Goal: Transaction & Acquisition: Purchase product/service

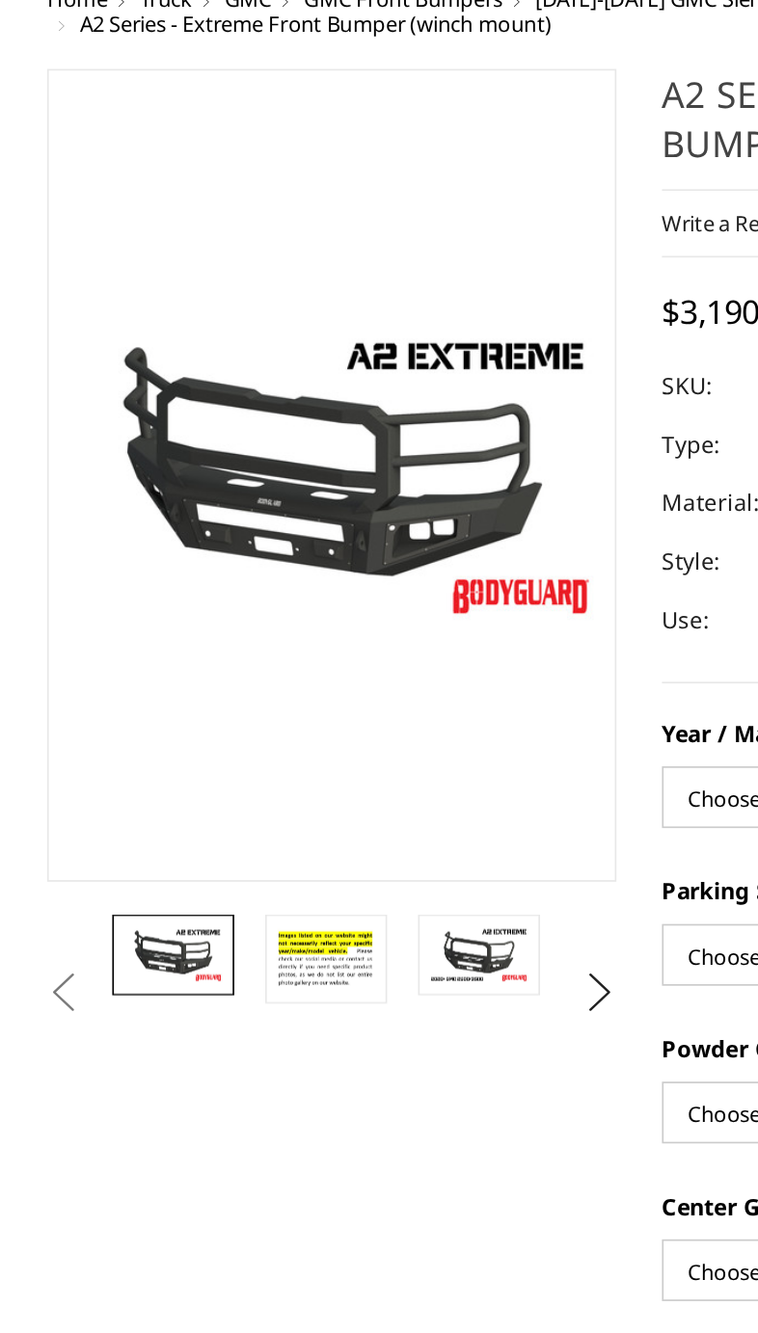
click at [370, 688] on button "Next" at bounding box center [355, 702] width 29 height 29
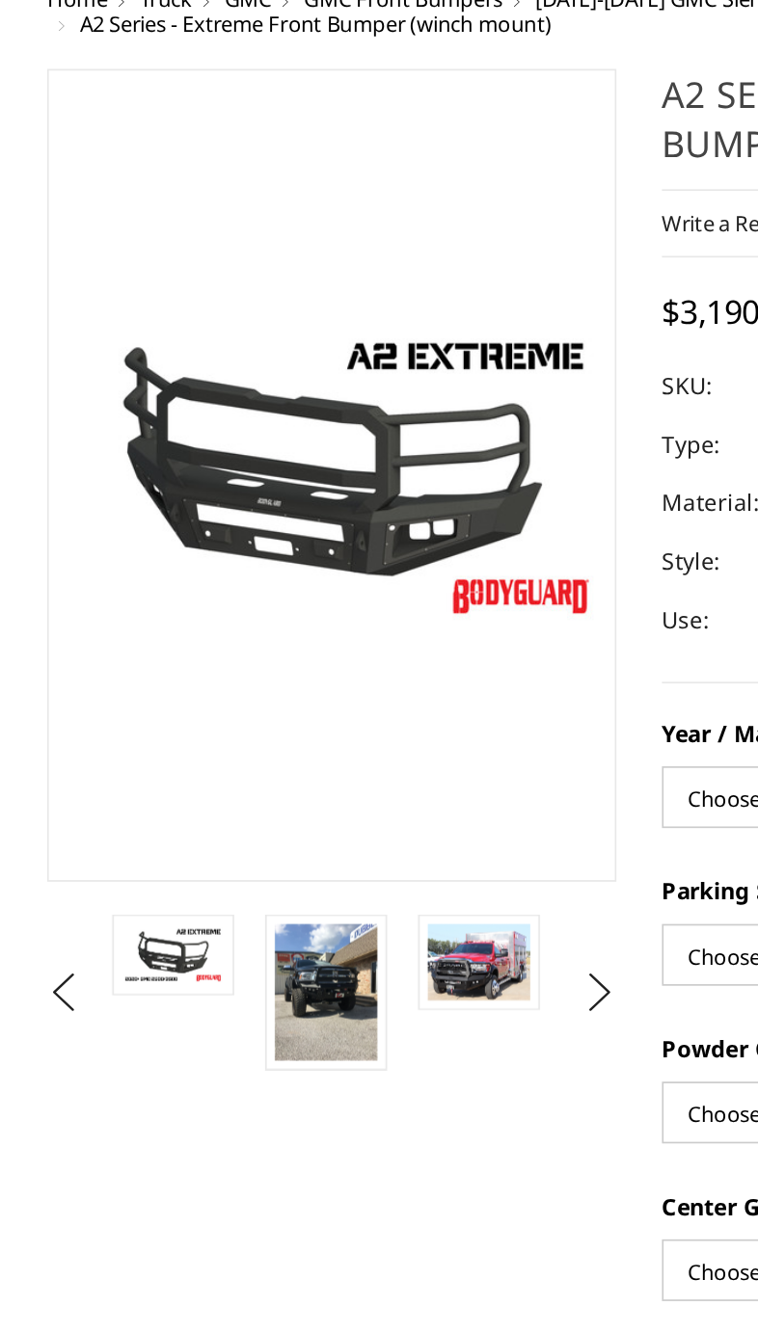
click at [202, 662] on img at bounding box center [193, 702] width 61 height 81
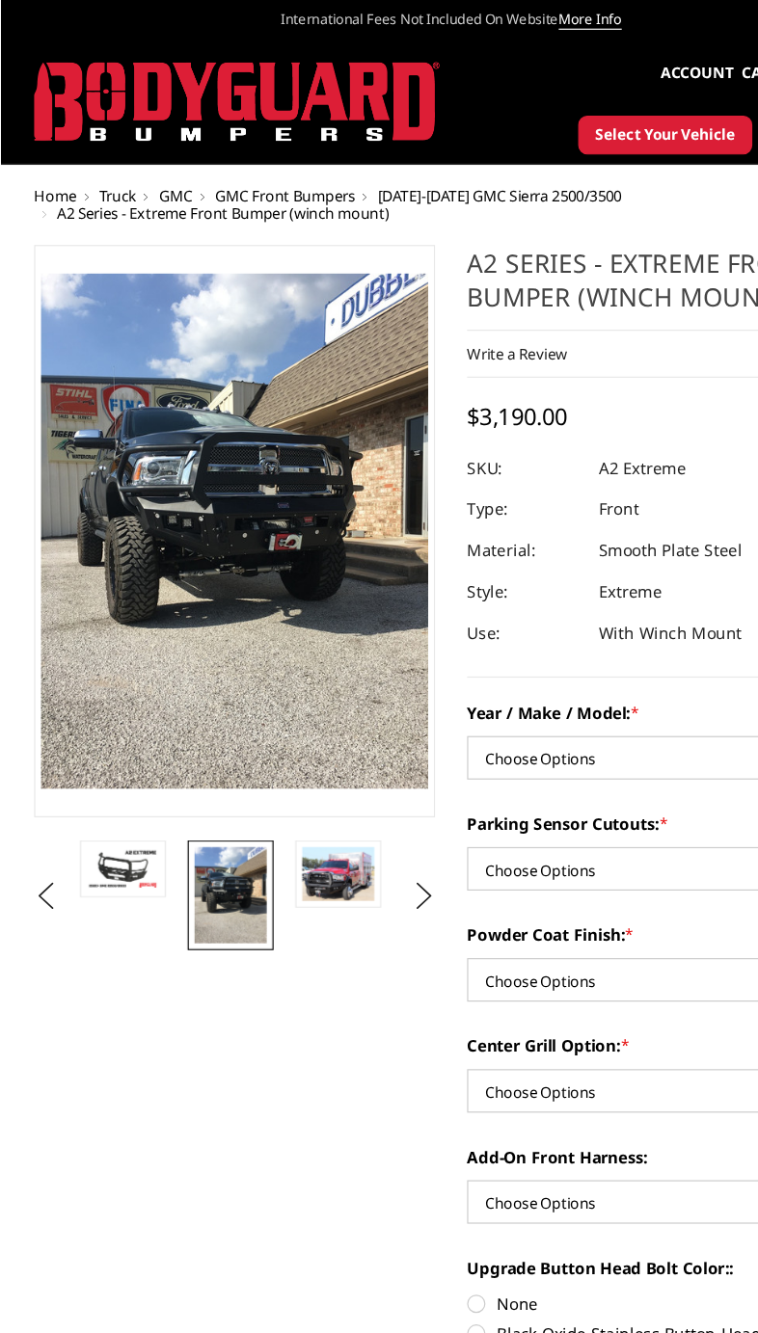
click at [284, 742] on img at bounding box center [283, 735] width 61 height 45
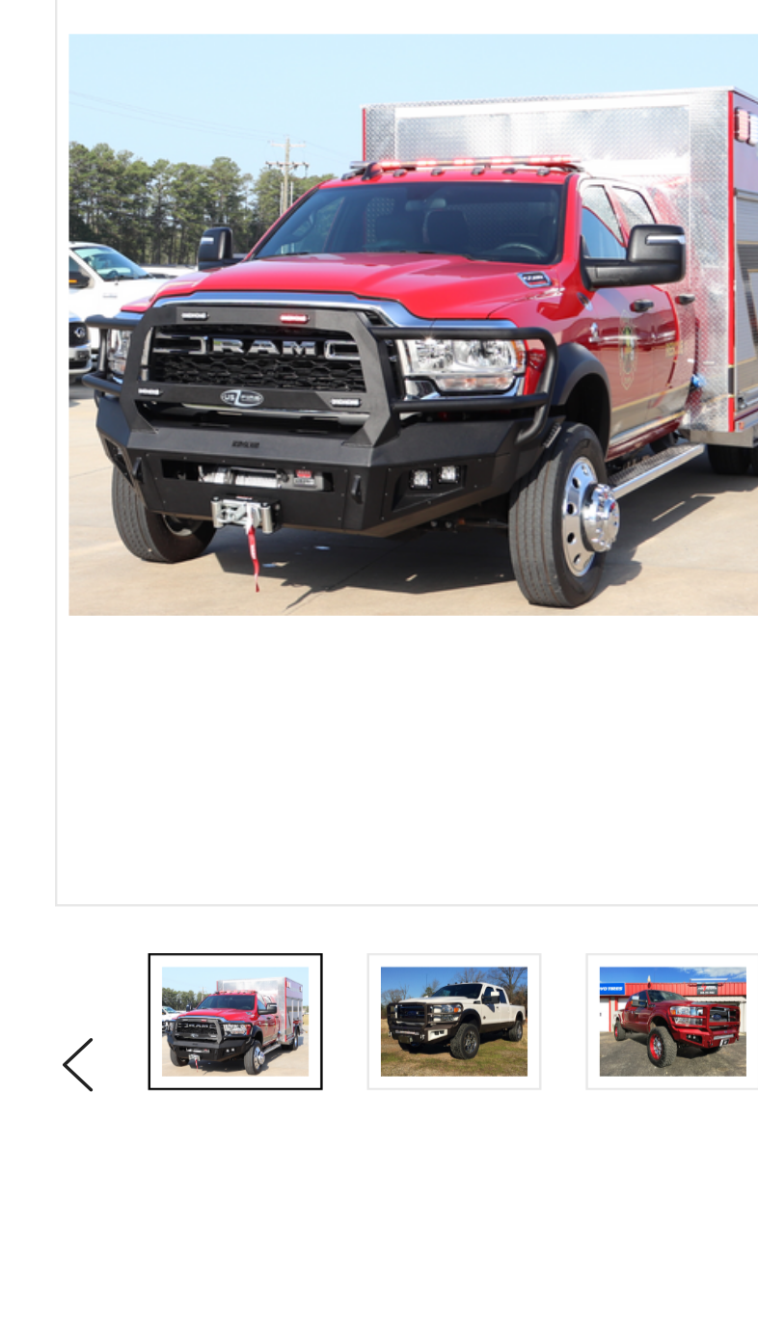
click at [191, 662] on img at bounding box center [193, 684] width 61 height 45
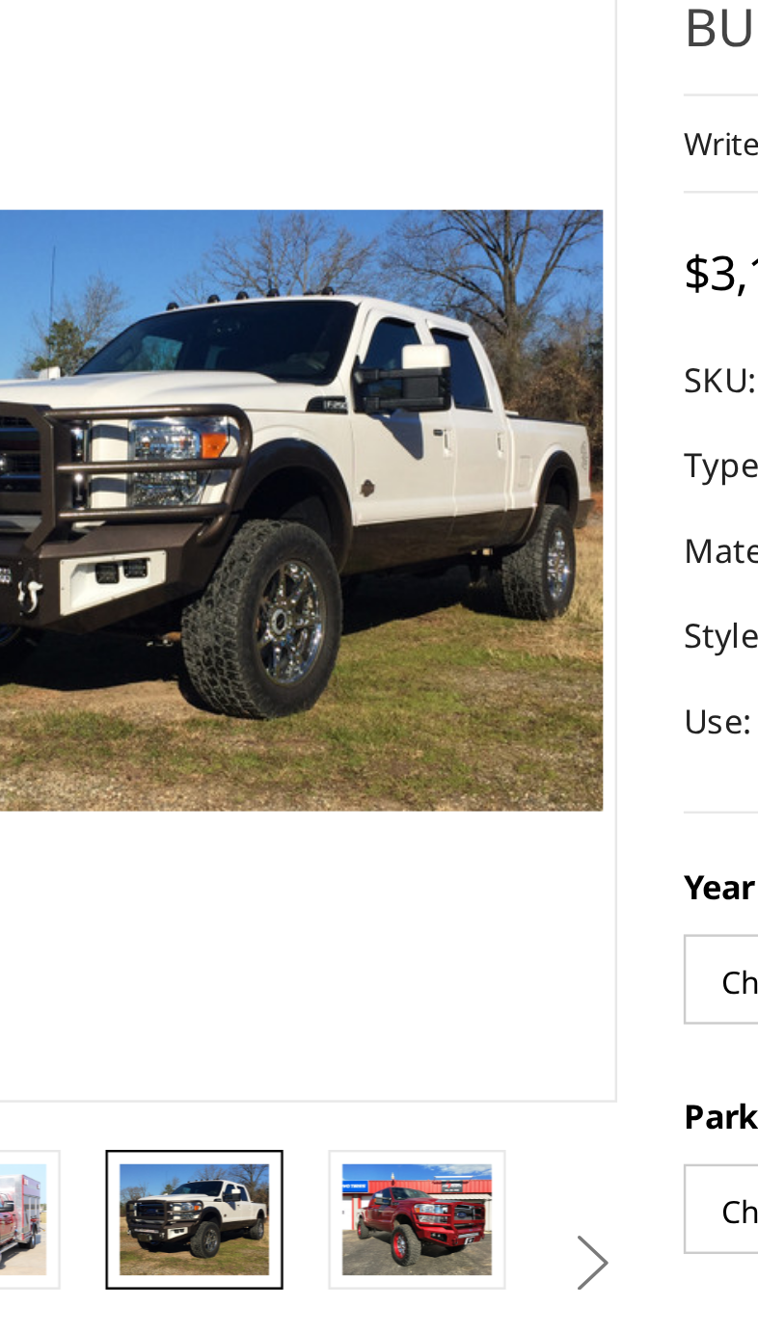
click at [253, 662] on img at bounding box center [283, 684] width 61 height 45
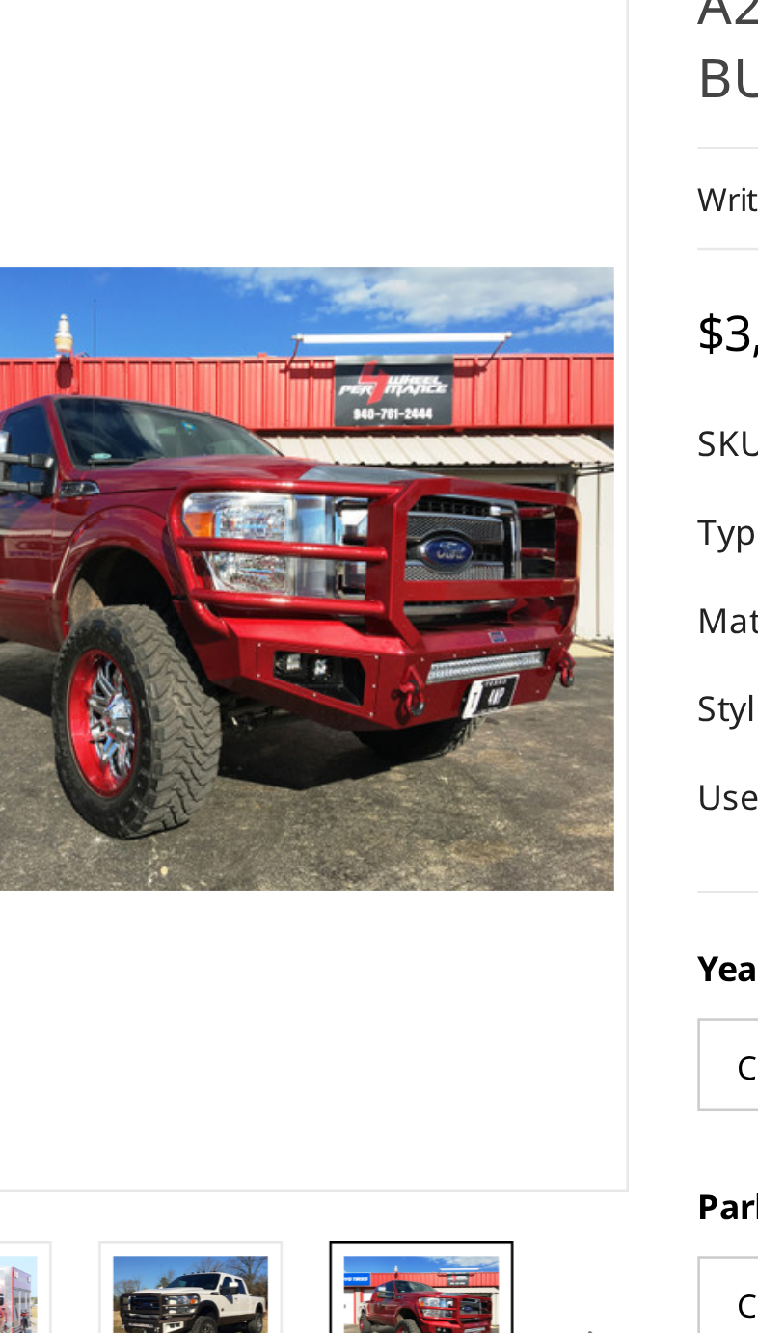
click at [163, 662] on img at bounding box center [193, 684] width 61 height 45
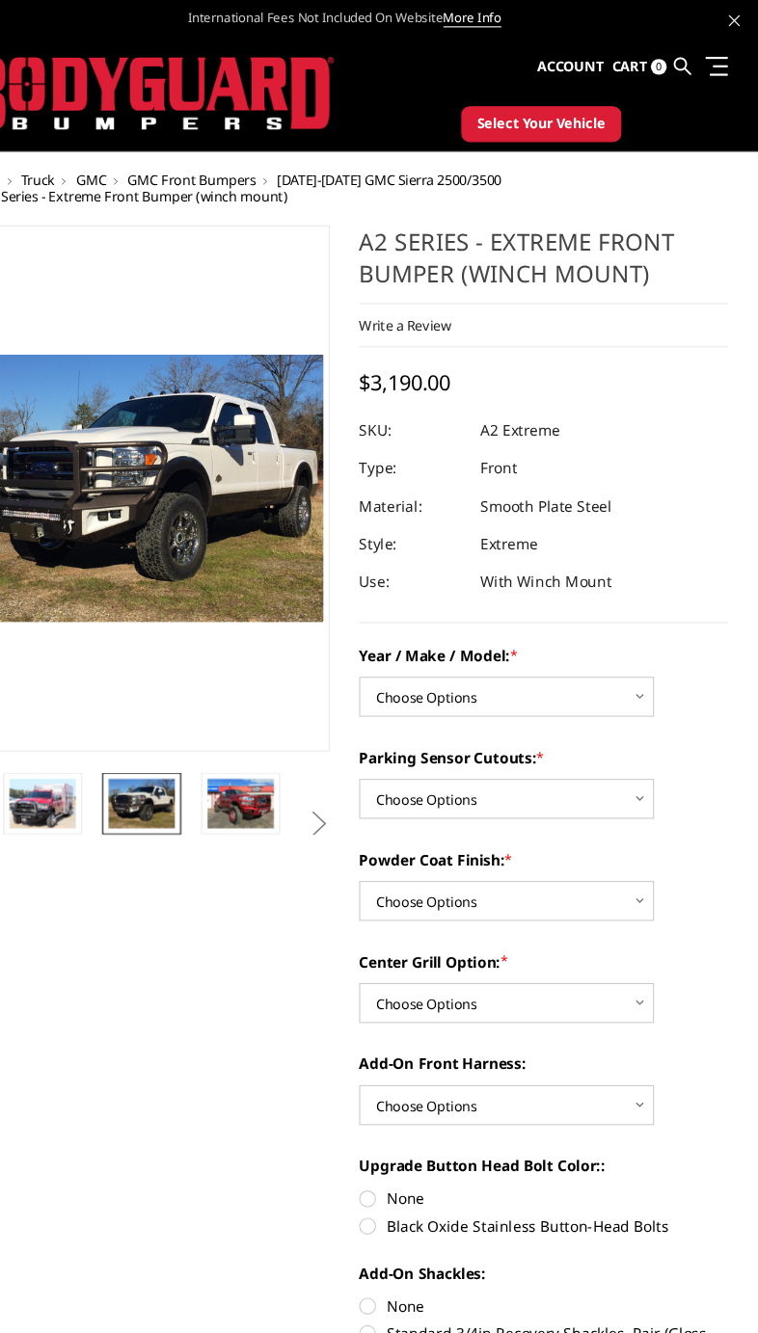
click at [716, 60] on span at bounding box center [722, 61] width 13 height 2
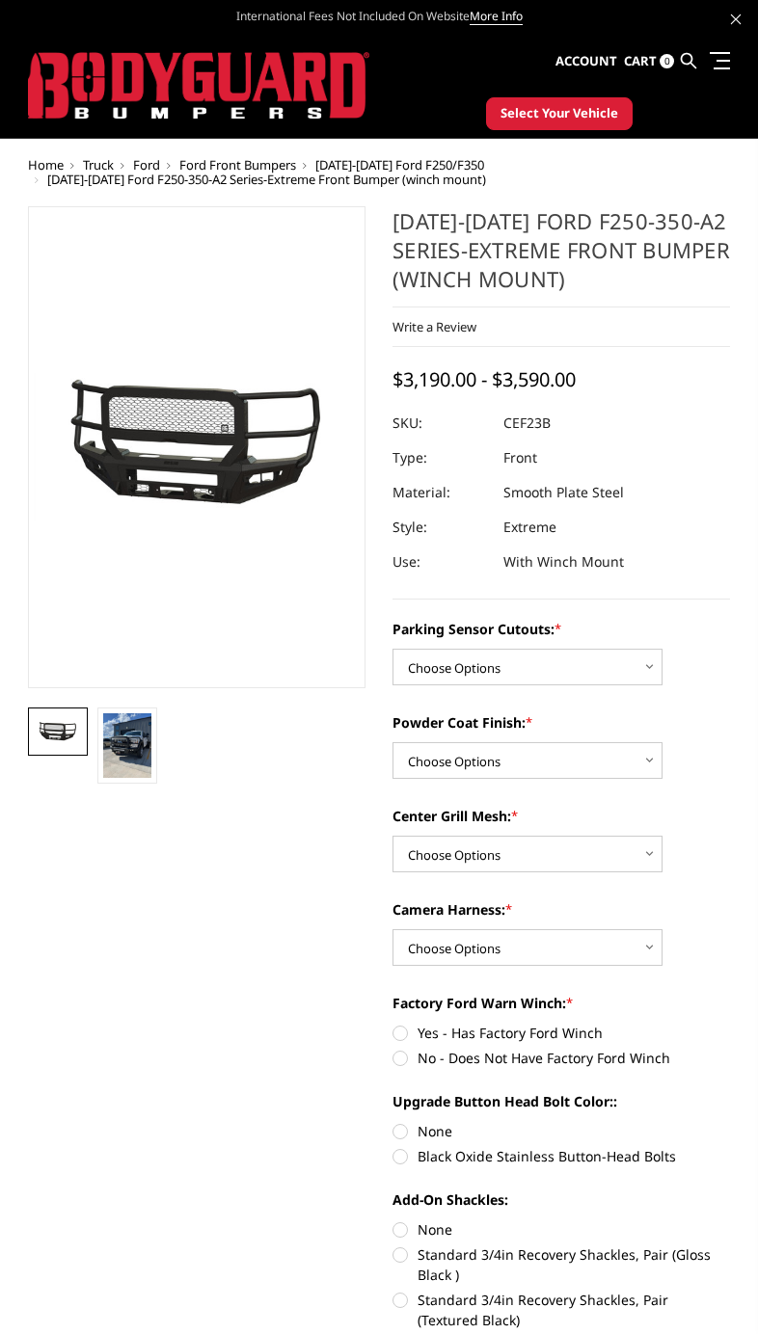
click at [300, 58] on img at bounding box center [198, 85] width 341 height 67
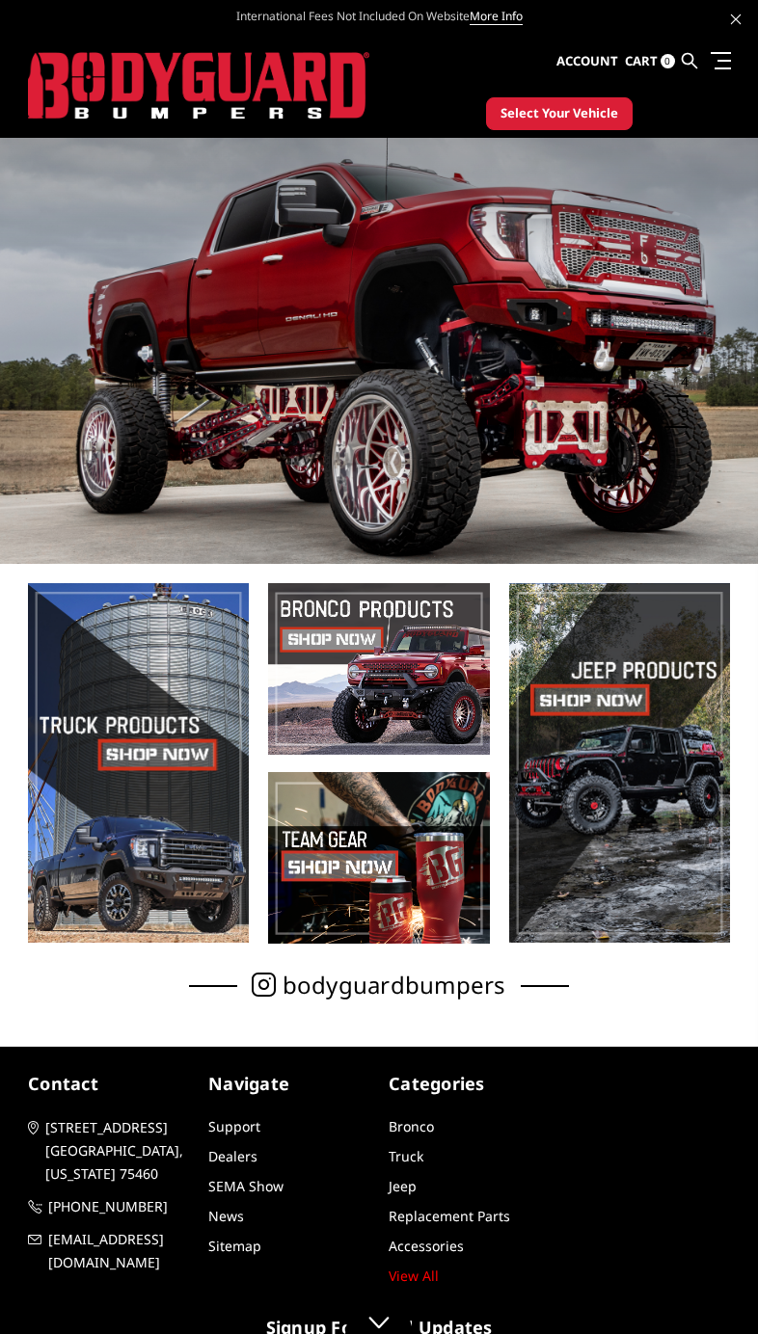
click at [153, 862] on span at bounding box center [138, 763] width 221 height 360
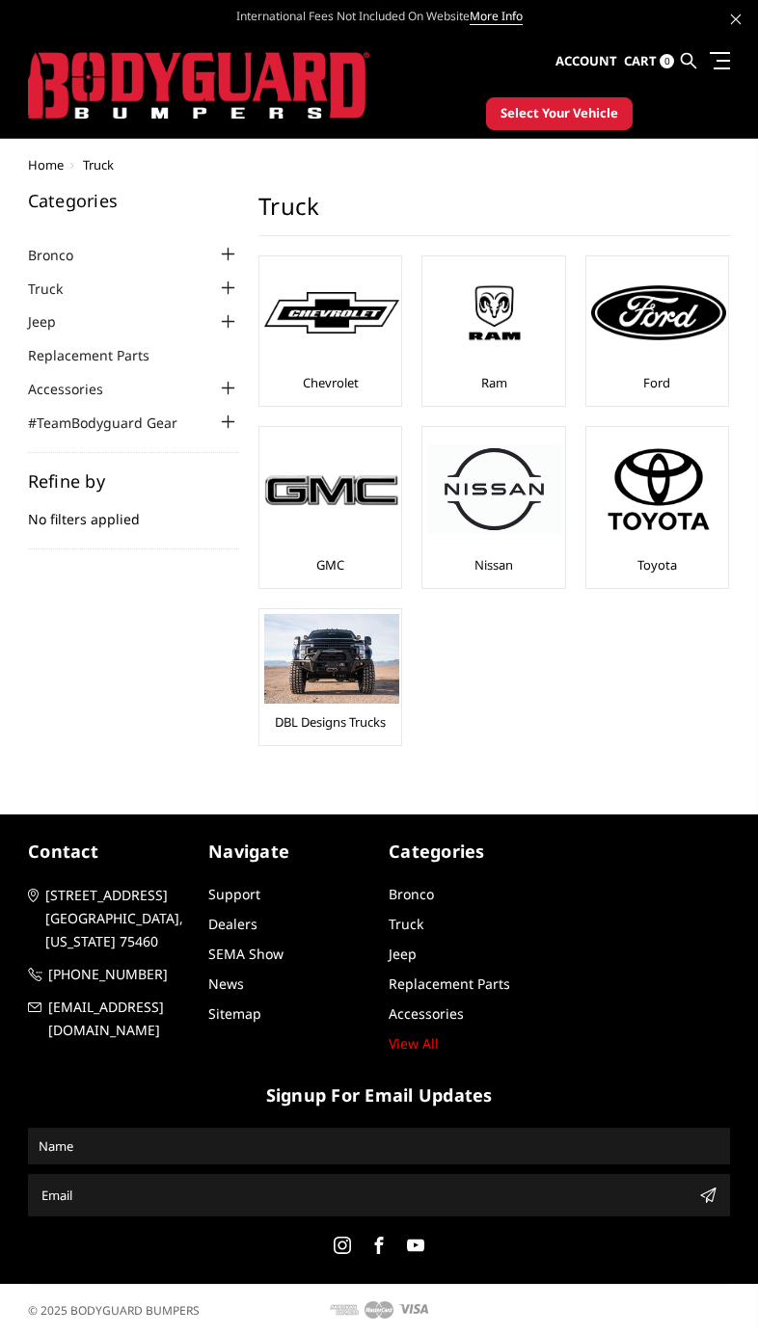
click at [660, 335] on img at bounding box center [658, 312] width 135 height 54
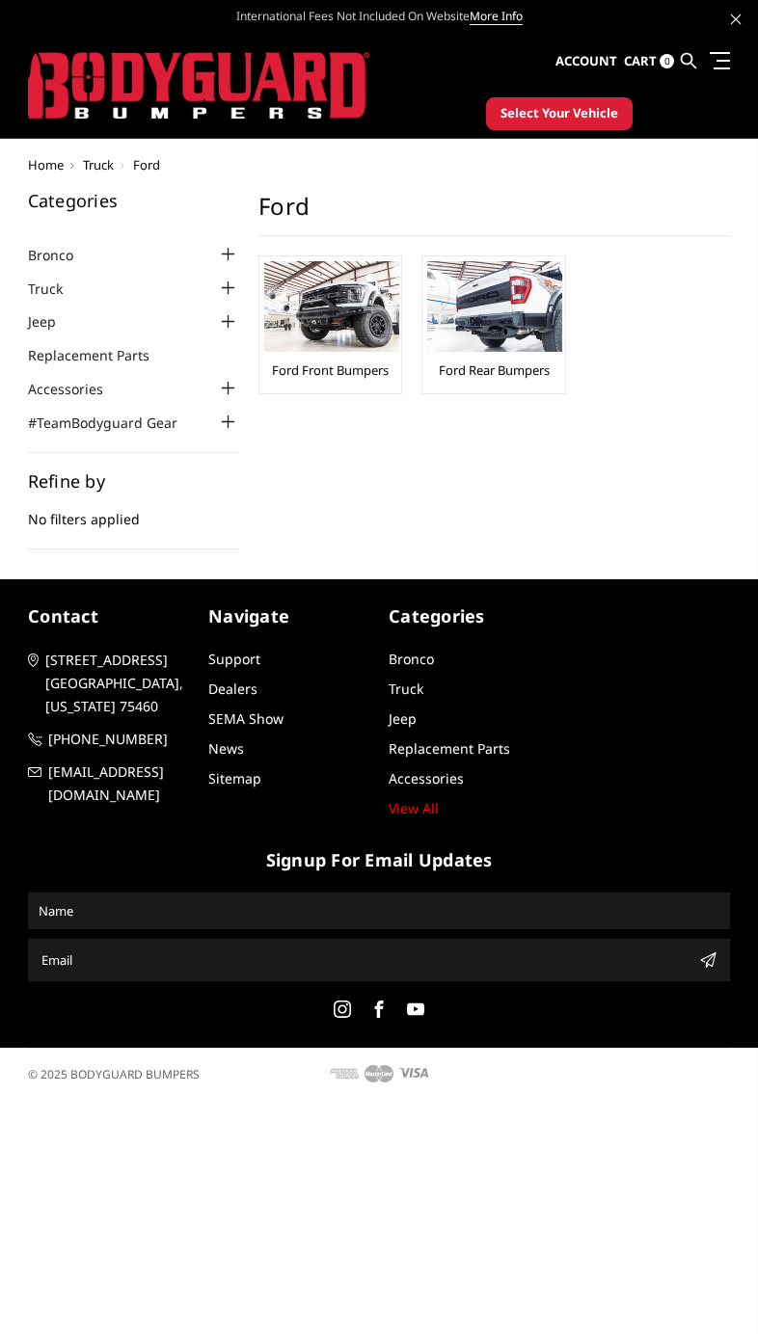
click at [226, 288] on div at bounding box center [227, 288] width 23 height 23
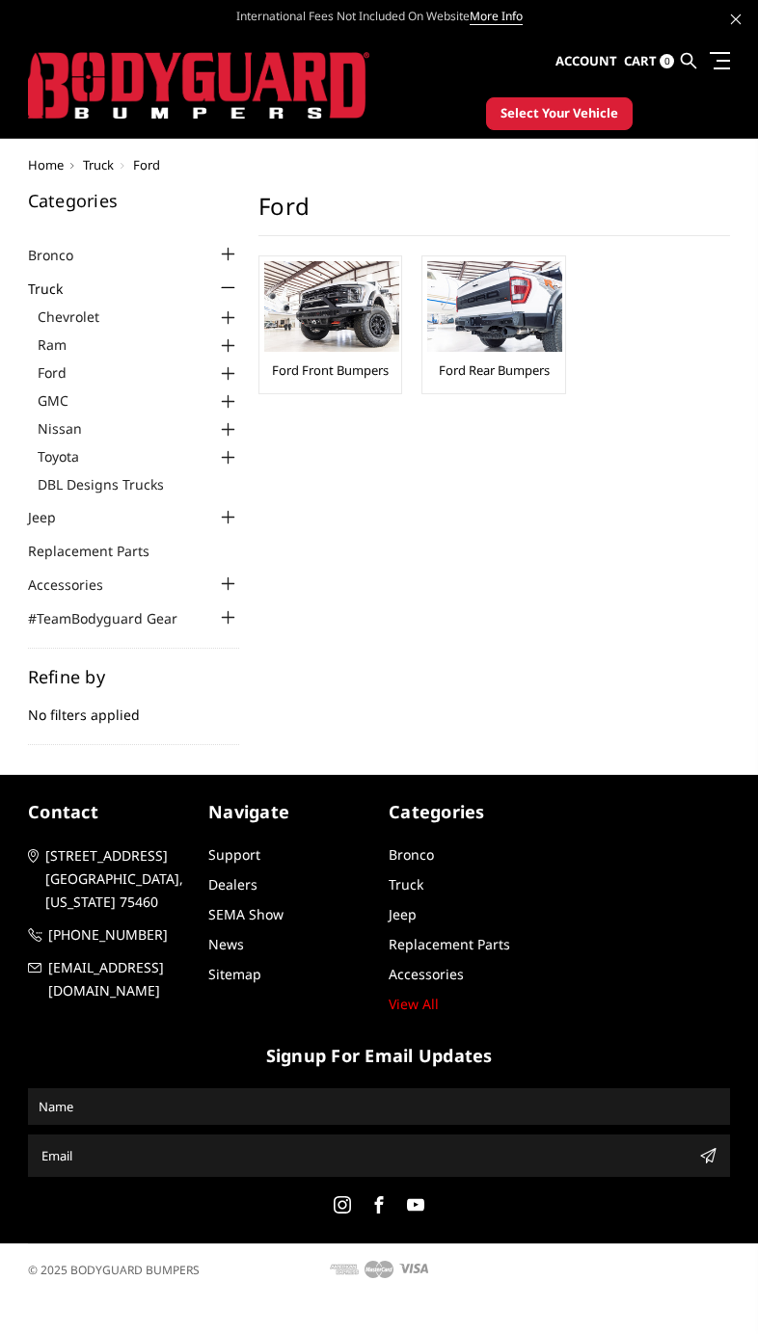
click at [229, 373] on div at bounding box center [227, 373] width 23 height 23
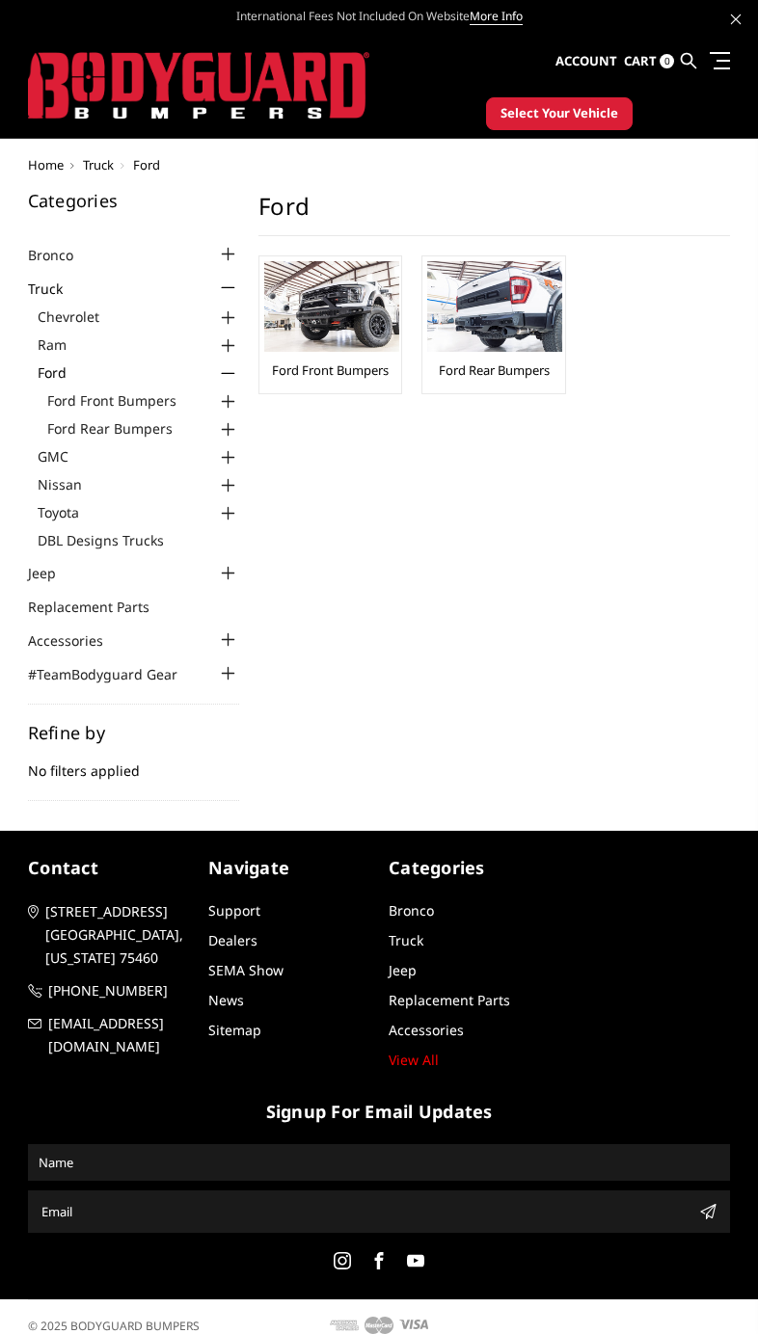
click at [237, 407] on div at bounding box center [227, 401] width 23 height 23
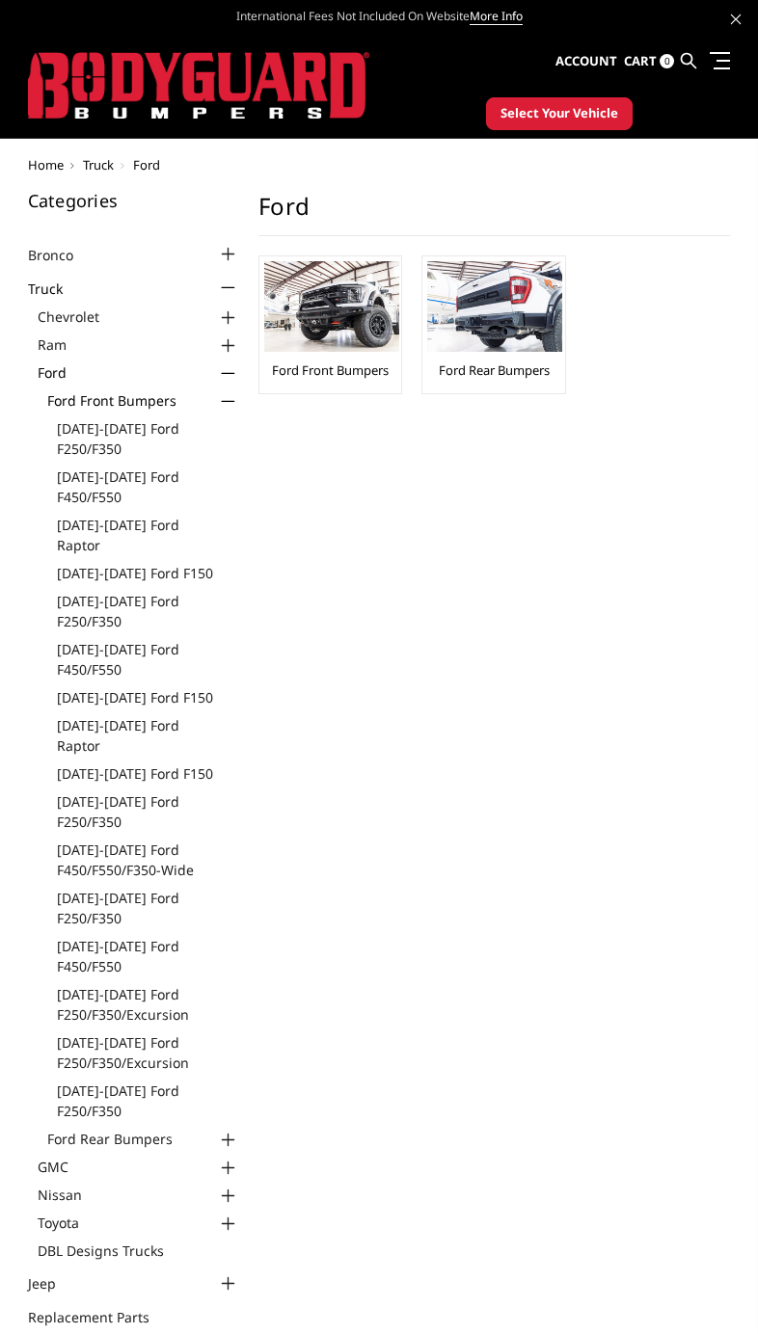
click at [109, 595] on link "[DATE]-[DATE] Ford F250/F350" at bounding box center [148, 611] width 183 height 40
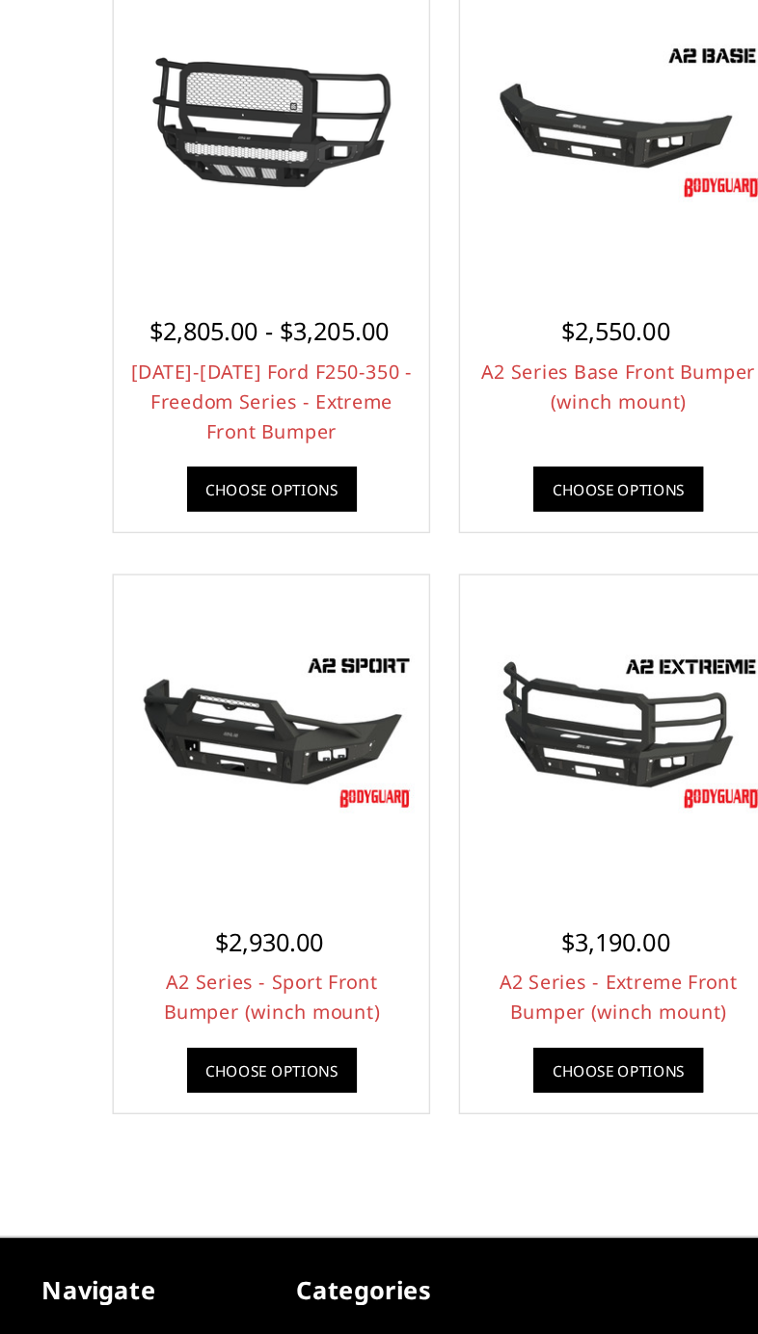
scroll to position [1251, 0]
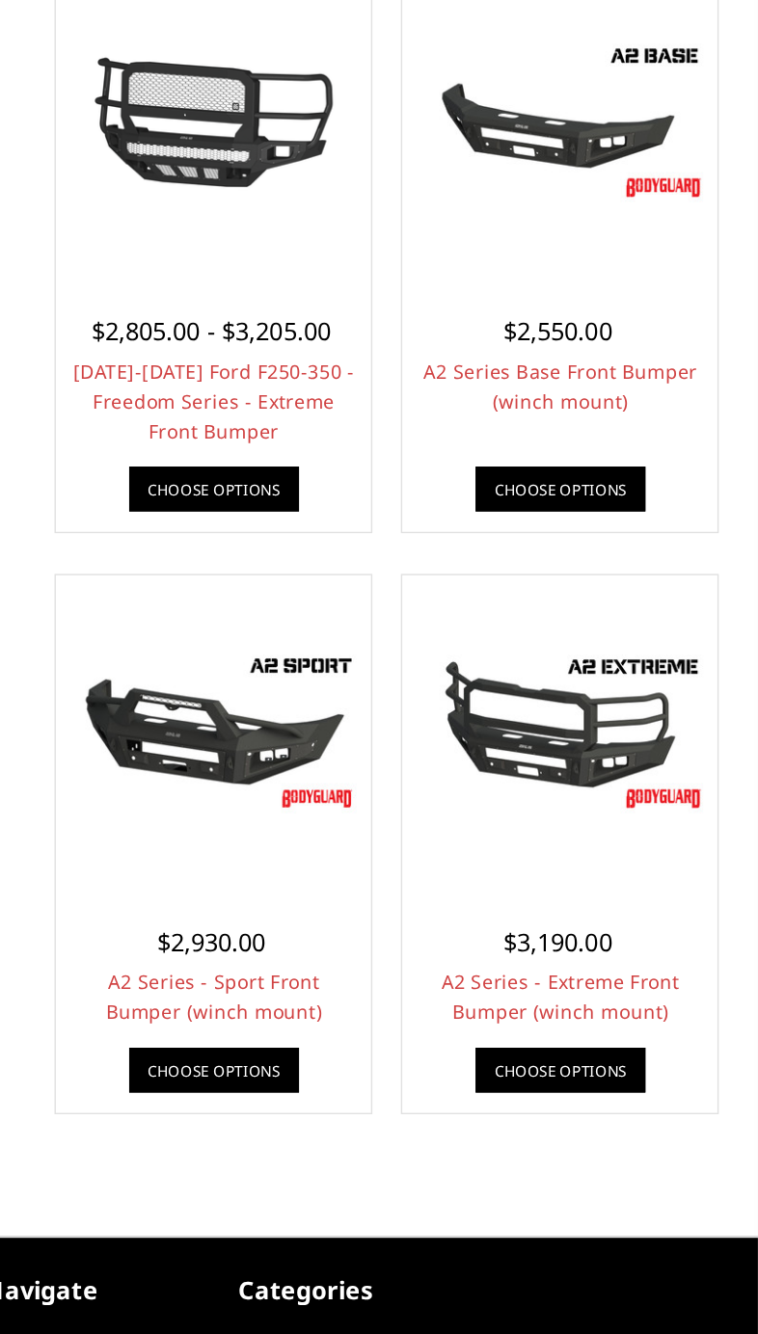
click at [557, 1079] on link "Choose Options" at bounding box center [617, 1095] width 120 height 32
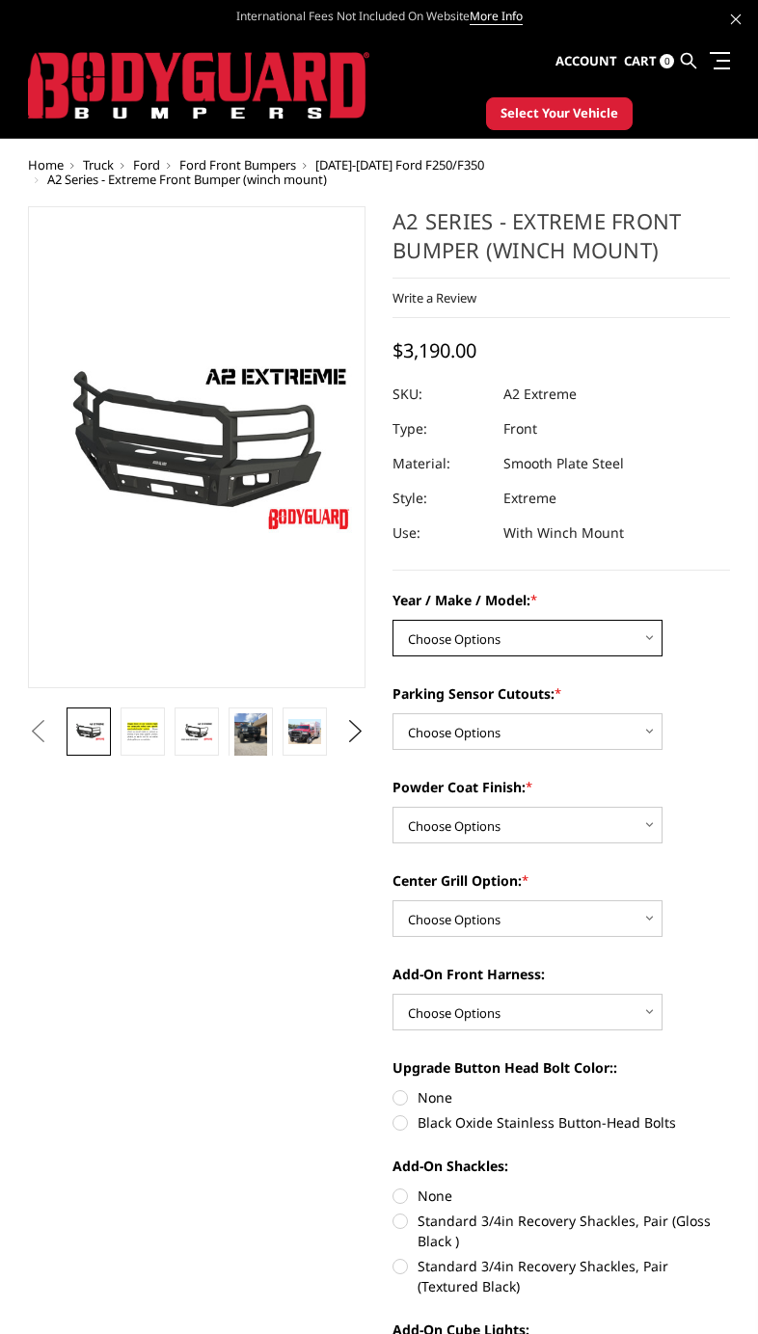
click at [633, 624] on select "Choose Options Chevrolet 20-23 2500 / 3500 Ford 17-22 F250 / F350 Ford 17-22 F4…" at bounding box center [527, 638] width 270 height 37
select select "826"
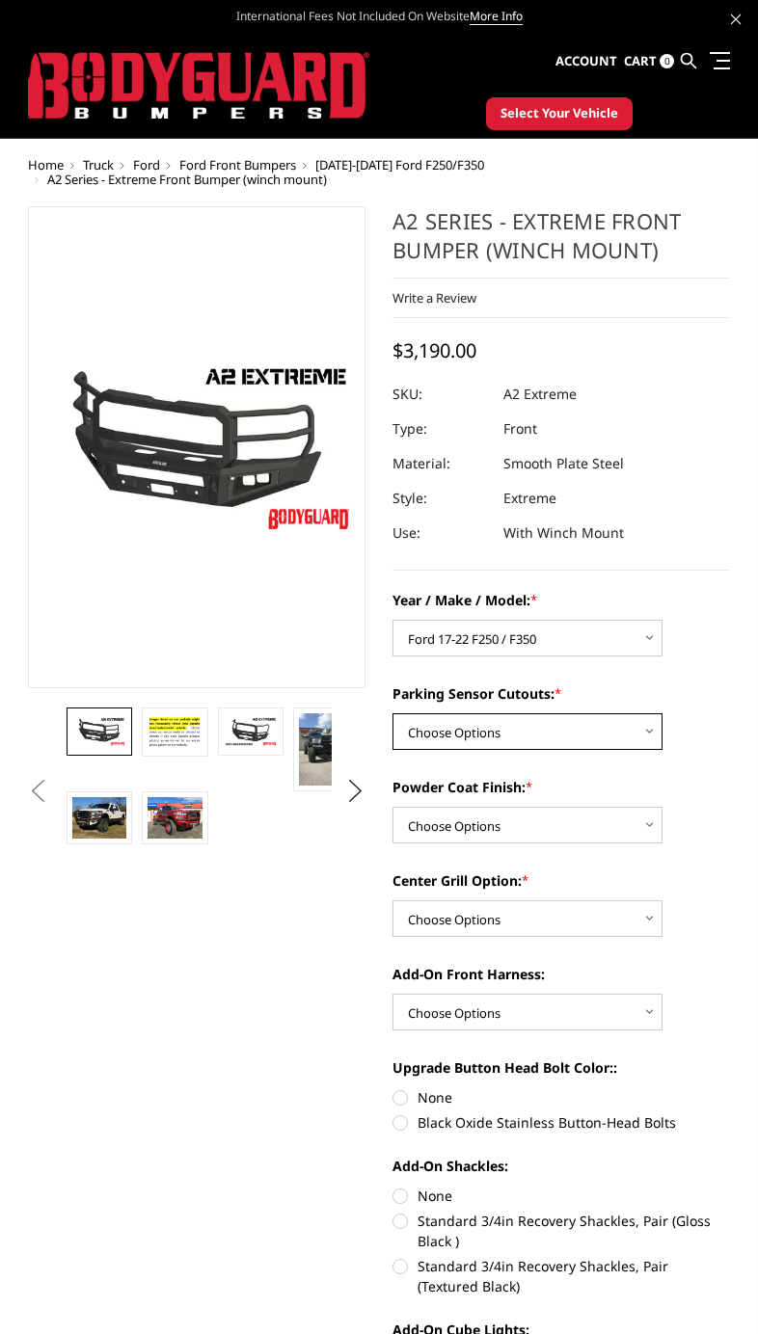
click at [620, 742] on select "Choose Options Yes - I have front parking sensors No - I do NOT have parking se…" at bounding box center [527, 731] width 270 height 37
select select "541"
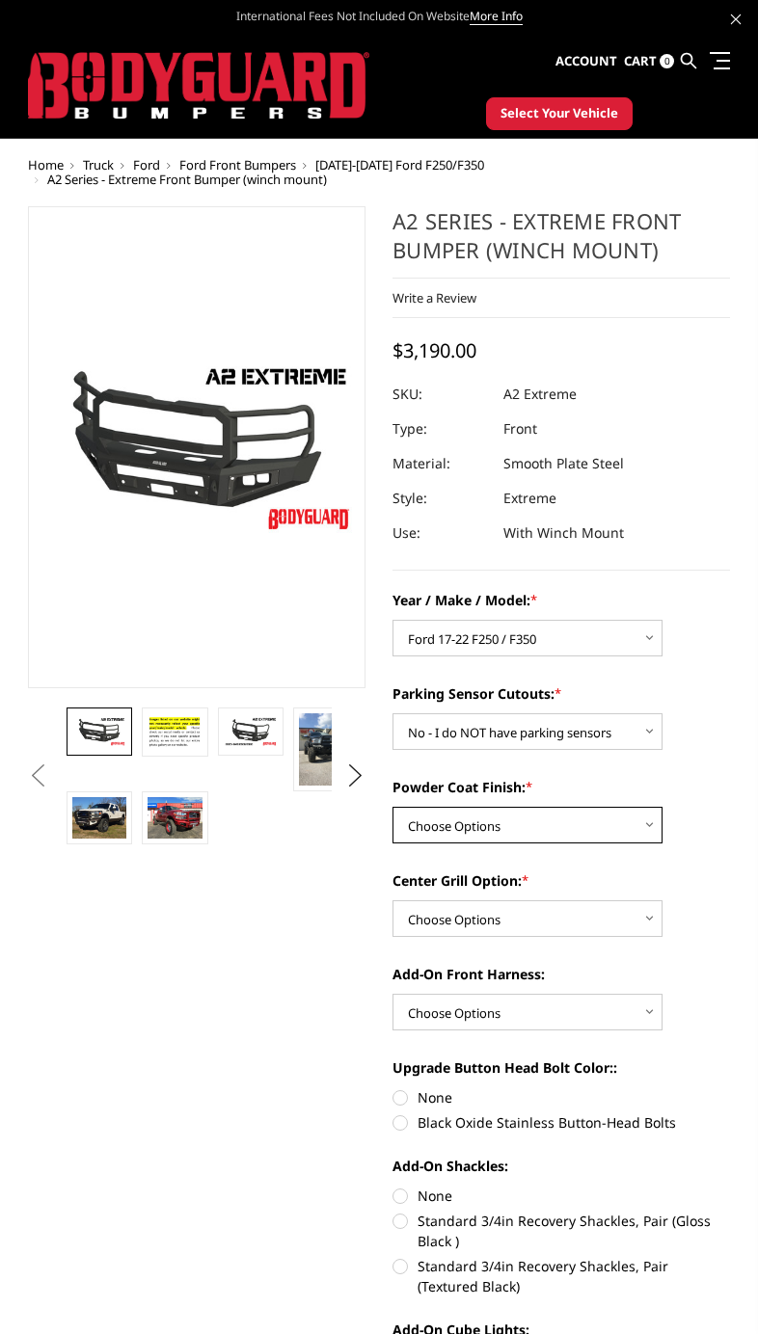
click at [600, 820] on select "Choose Options Bare metal (included) Texture Black Powder Coat" at bounding box center [527, 825] width 270 height 37
select select "518"
click at [626, 924] on select "Choose Options Add expanded metal in center grill Decline this option" at bounding box center [527, 918] width 270 height 37
select select "1080"
click at [600, 1027] on select "Choose Options WITH front camera harness WITHOUT front camera harness" at bounding box center [527, 1012] width 270 height 37
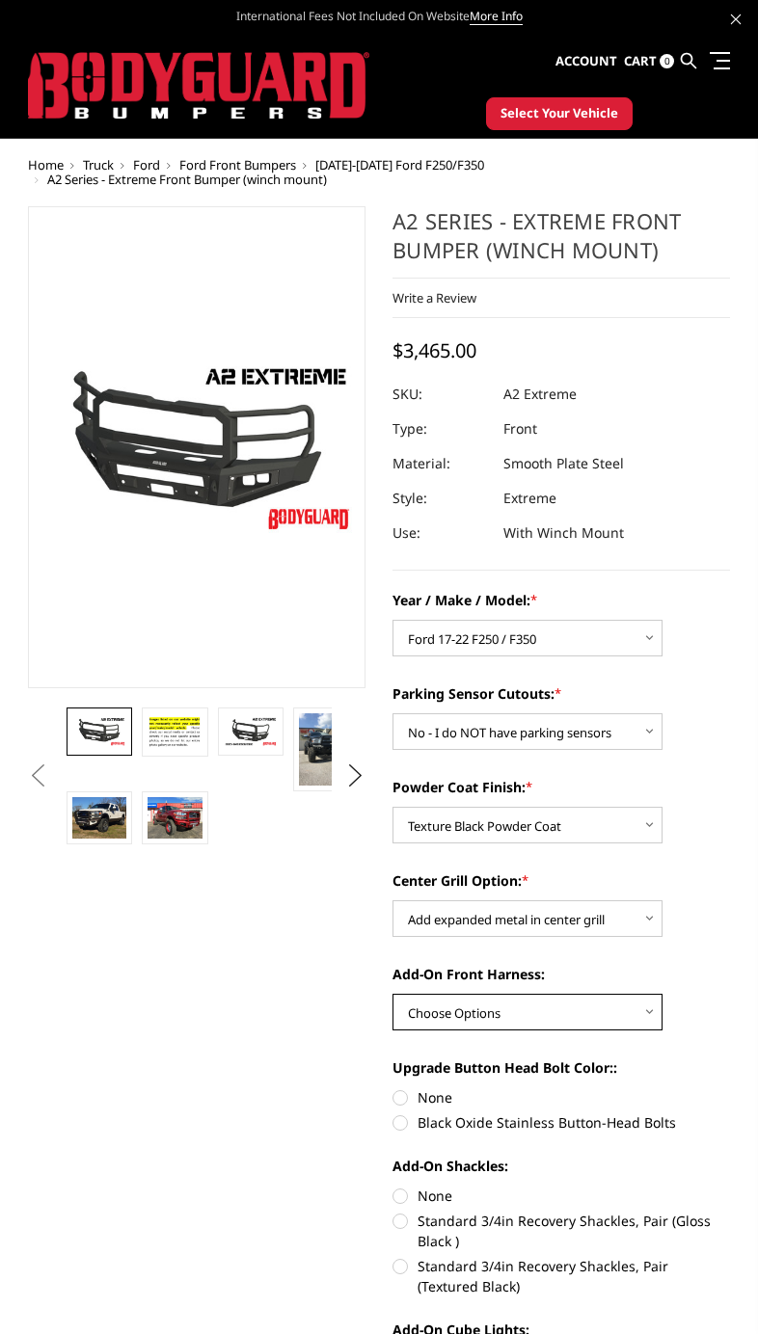
select select "1695"
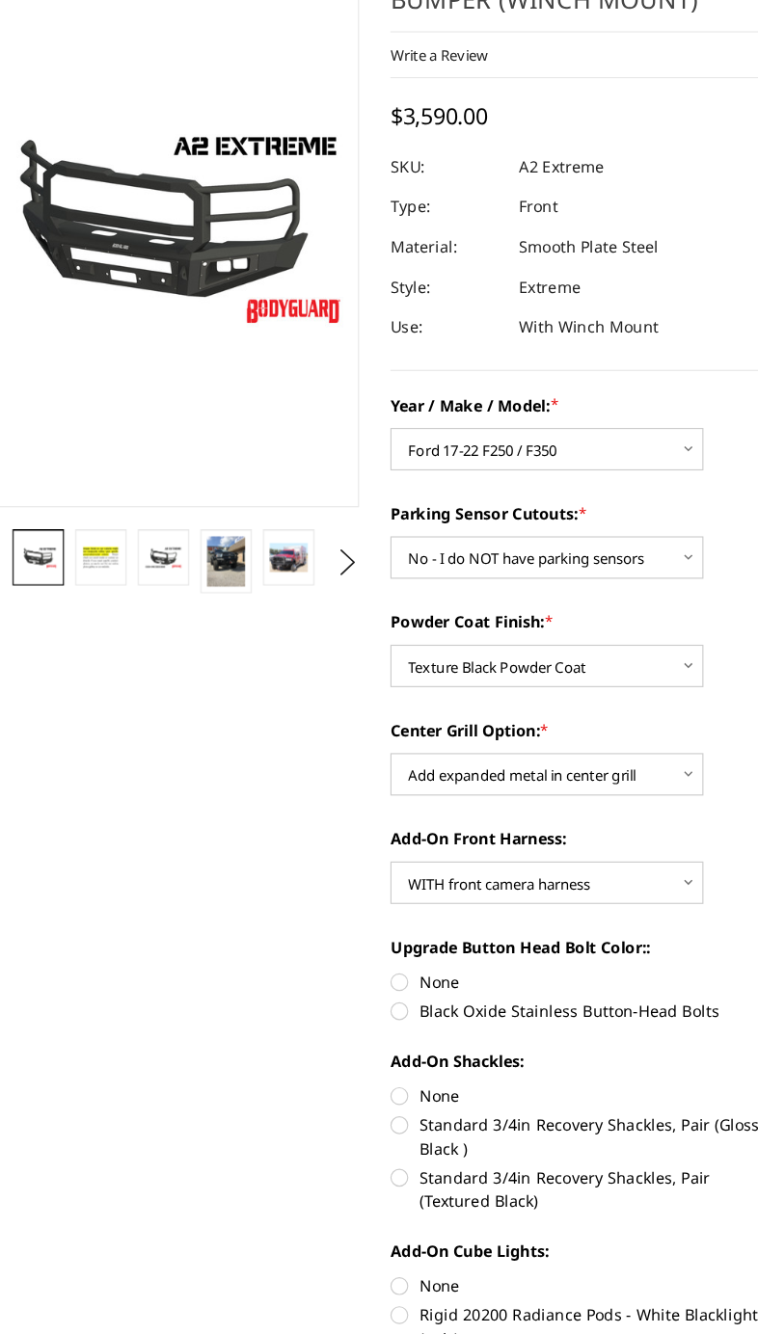
scroll to position [78, 0]
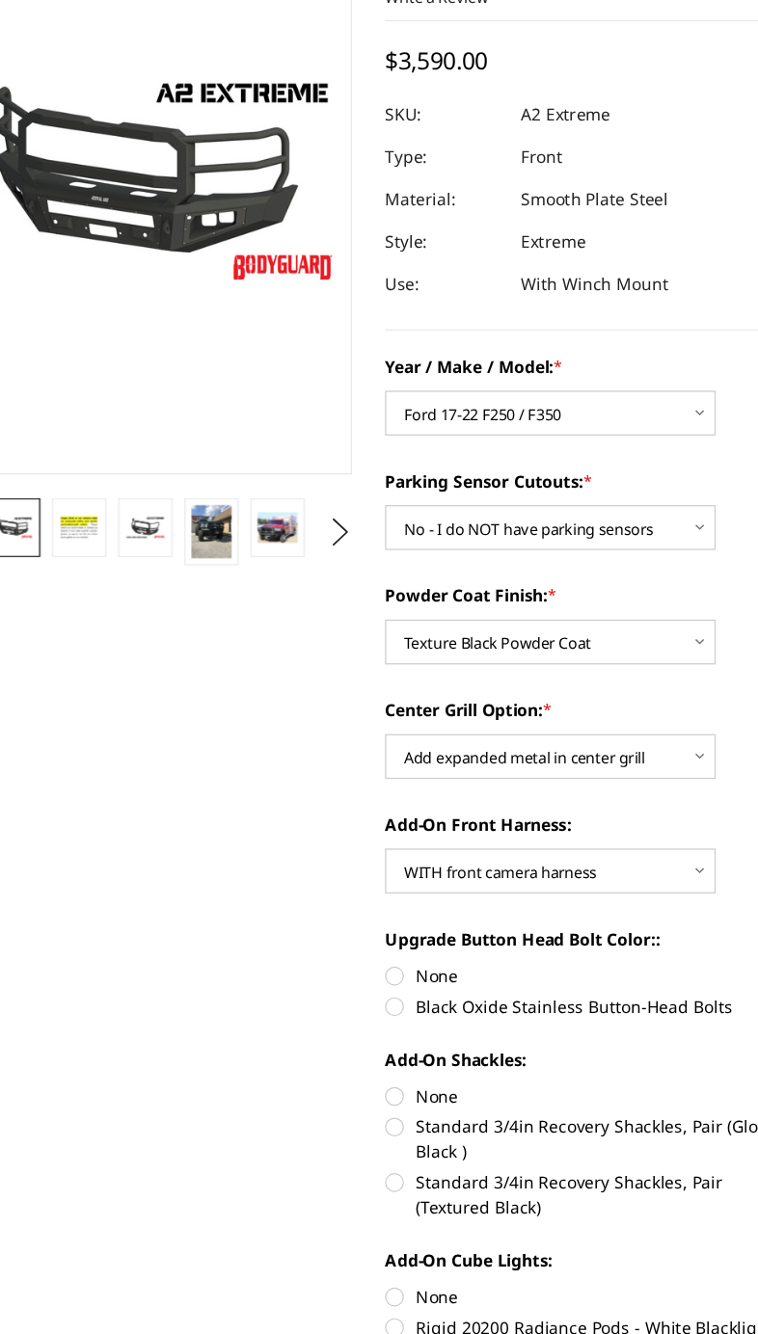
click at [392, 983] on label "Black Oxide Stainless Button-Head Bolts" at bounding box center [560, 993] width 337 height 20
click at [730, 958] on input "Black Oxide Stainless Button-Head Bolts" at bounding box center [730, 958] width 1 height 1
radio input "true"
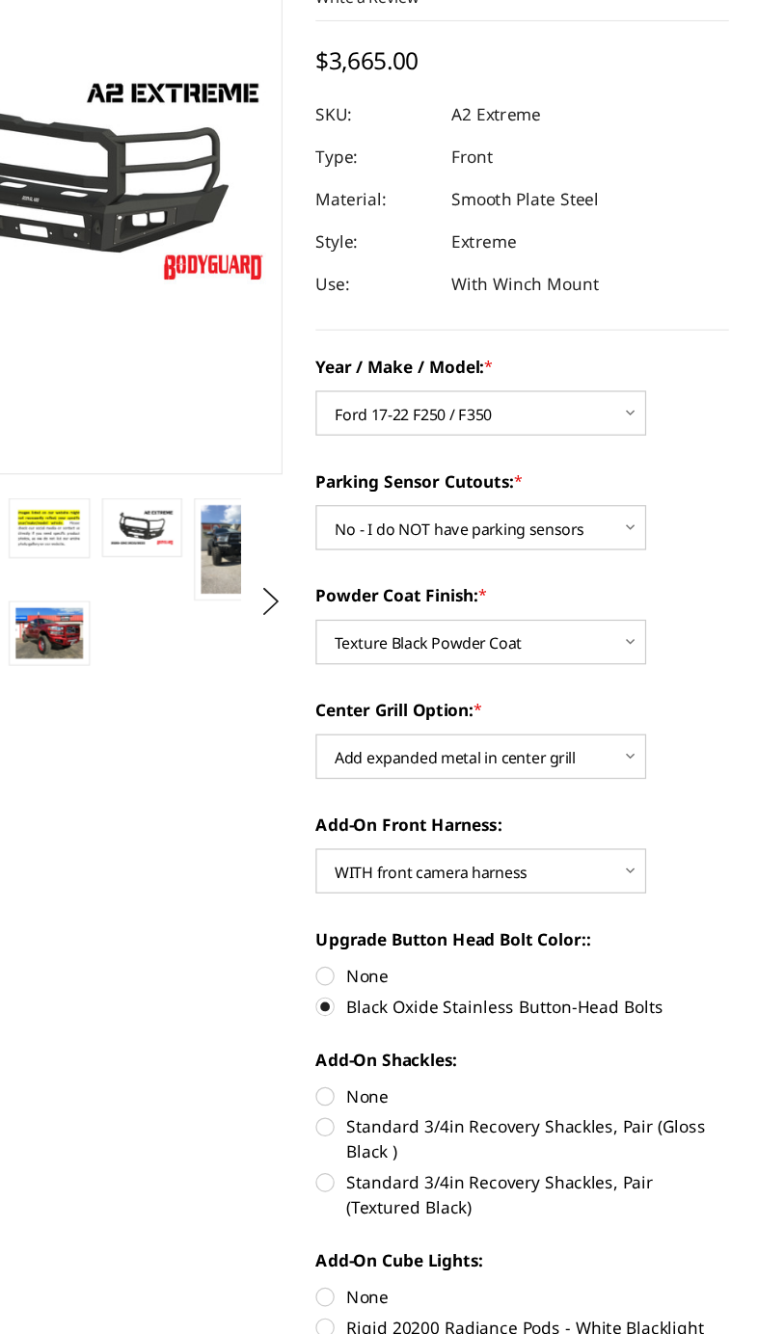
click at [392, 1081] on label "Standard 3/4in Recovery Shackles, Pair (Gloss Black )" at bounding box center [560, 1101] width 337 height 40
click at [730, 1056] on input "Standard 3/4in Recovery Shackles, Pair (Gloss Black )" at bounding box center [730, 1056] width 1 height 1
radio input "true"
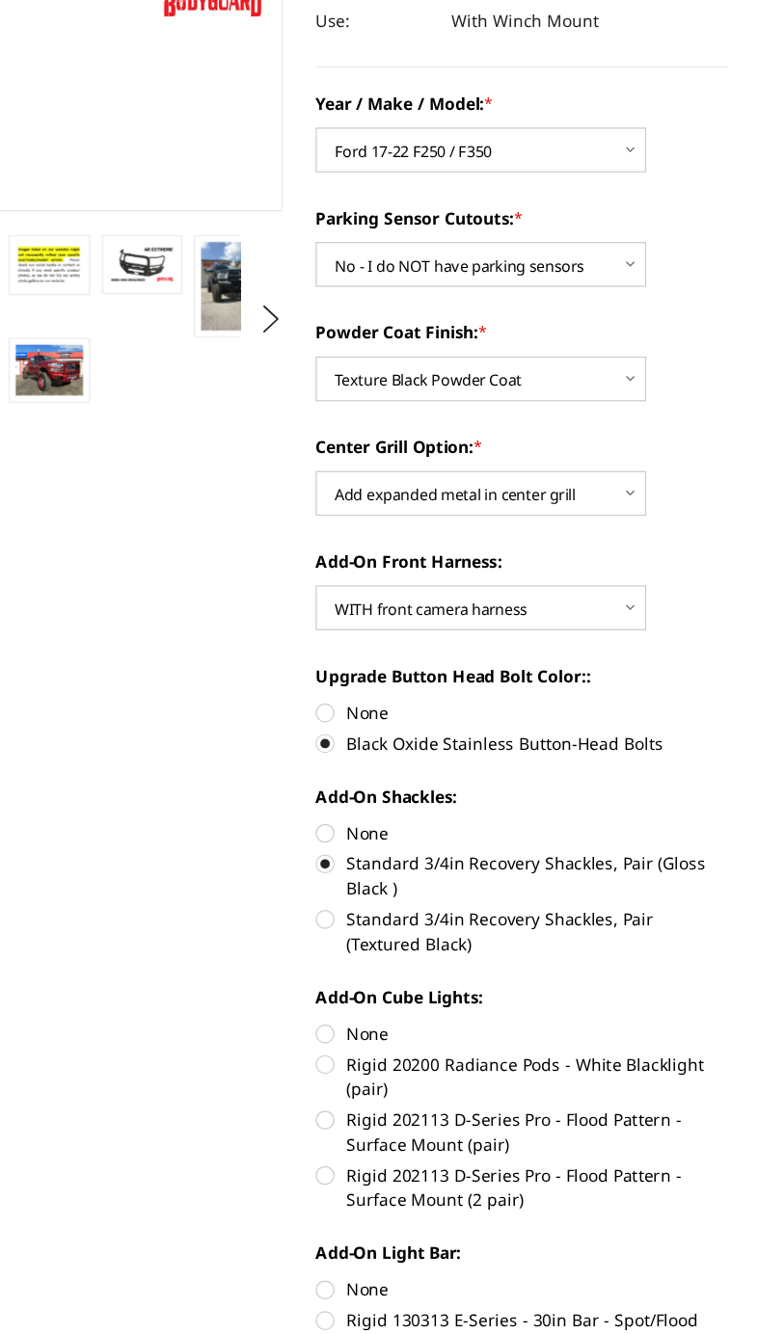
scroll to position [281, 0]
click at [392, 1017] on label "None" at bounding box center [560, 1027] width 337 height 20
click at [392, 1017] on input "None" at bounding box center [392, 1017] width 1 height 1
radio input "true"
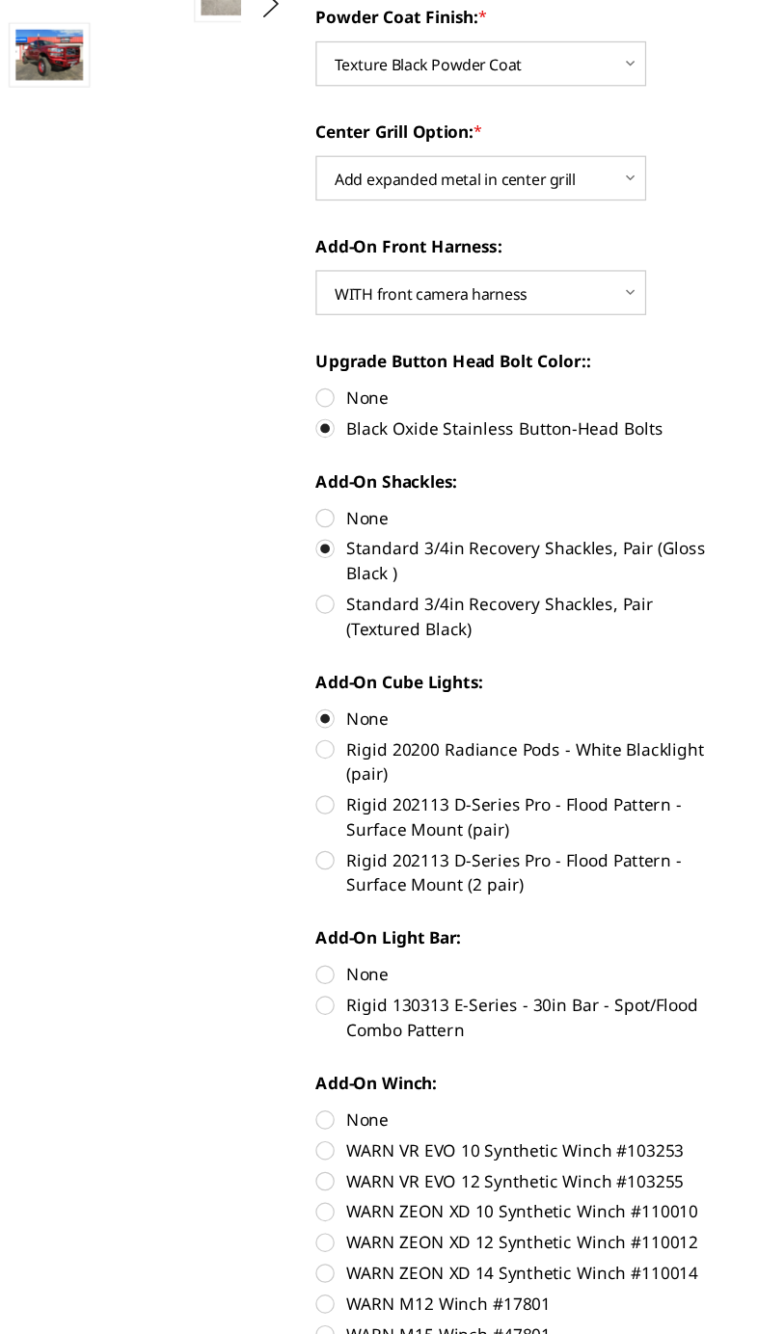
scroll to position [548, 0]
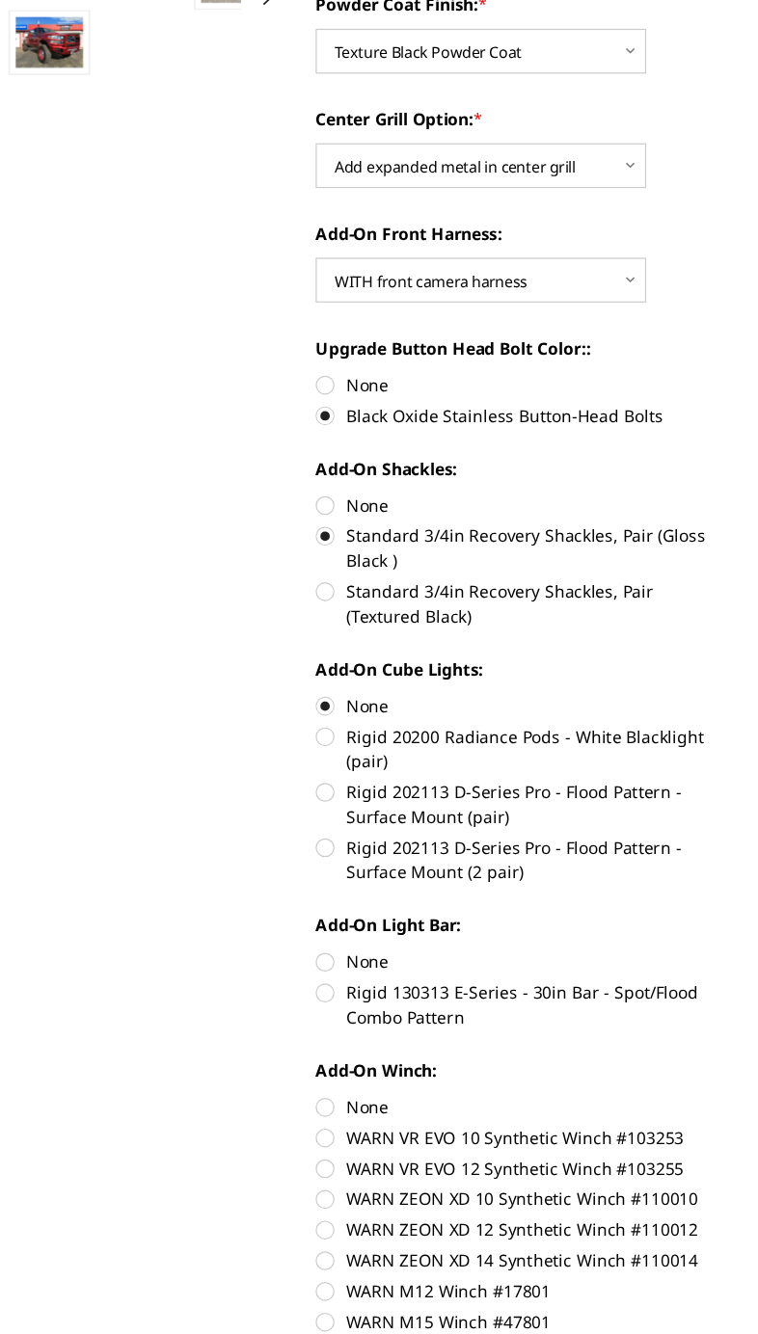
click at [392, 959] on label "None" at bounding box center [560, 969] width 337 height 20
click at [392, 959] on input "None" at bounding box center [392, 959] width 1 height 1
radio input "true"
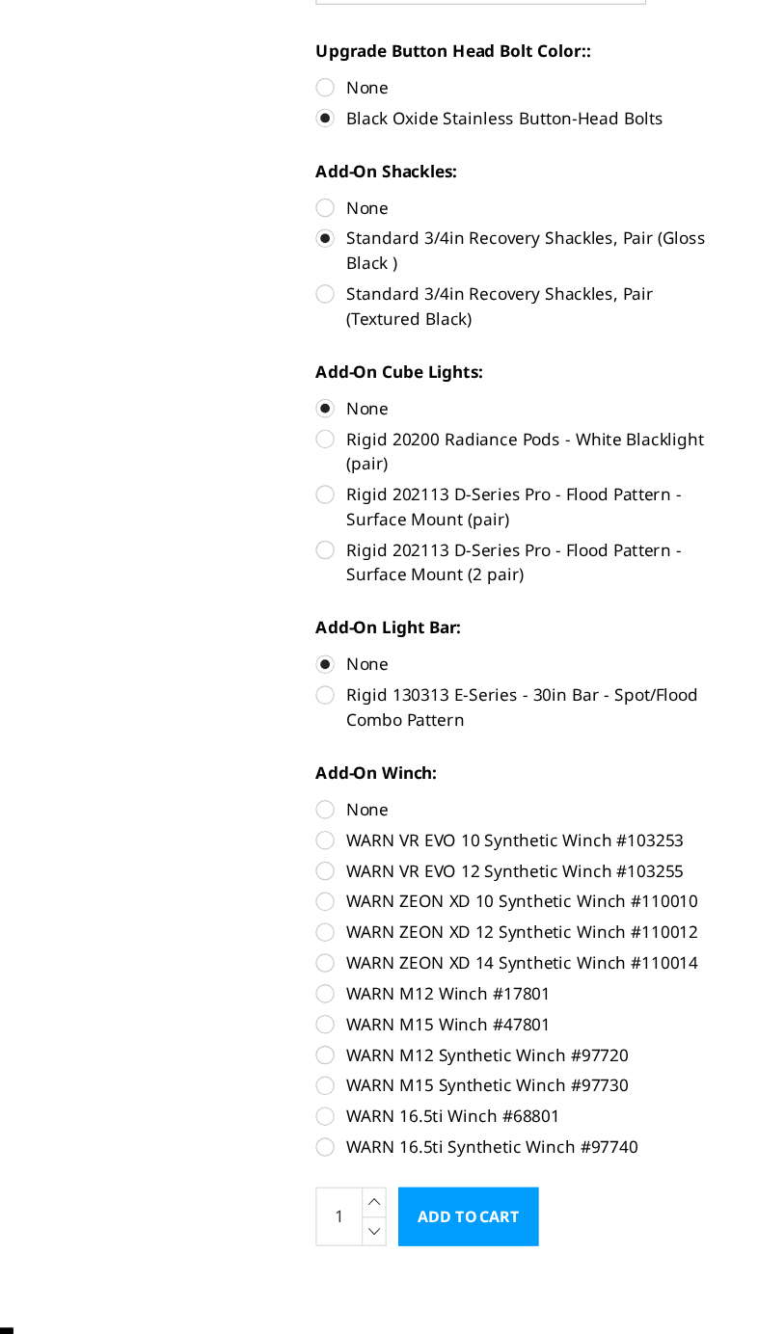
scroll to position [793, 0]
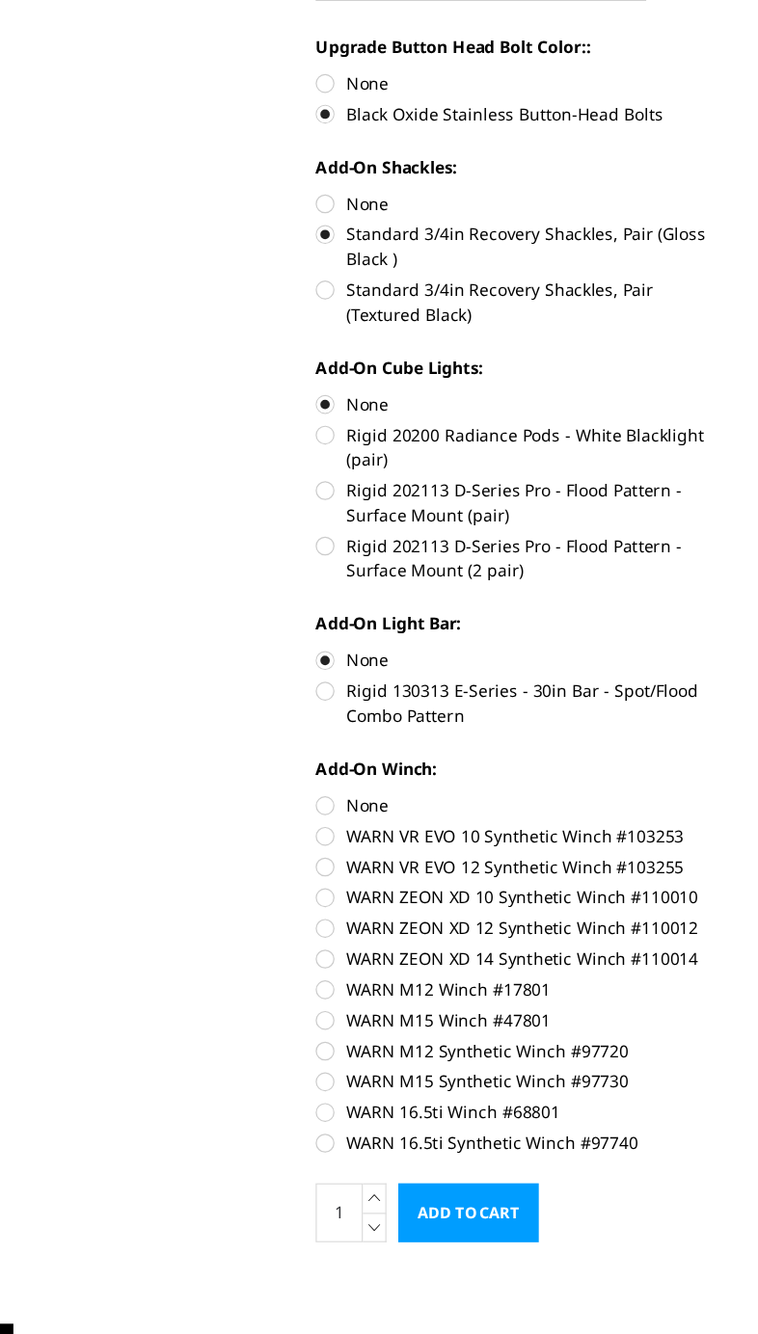
click at [392, 1083] on label "WARN 16.5ti Winch #68801" at bounding box center [560, 1093] width 337 height 20
click at [730, 1058] on input "WARN 16.5ti Winch #68801" at bounding box center [730, 1058] width 1 height 1
radio input "true"
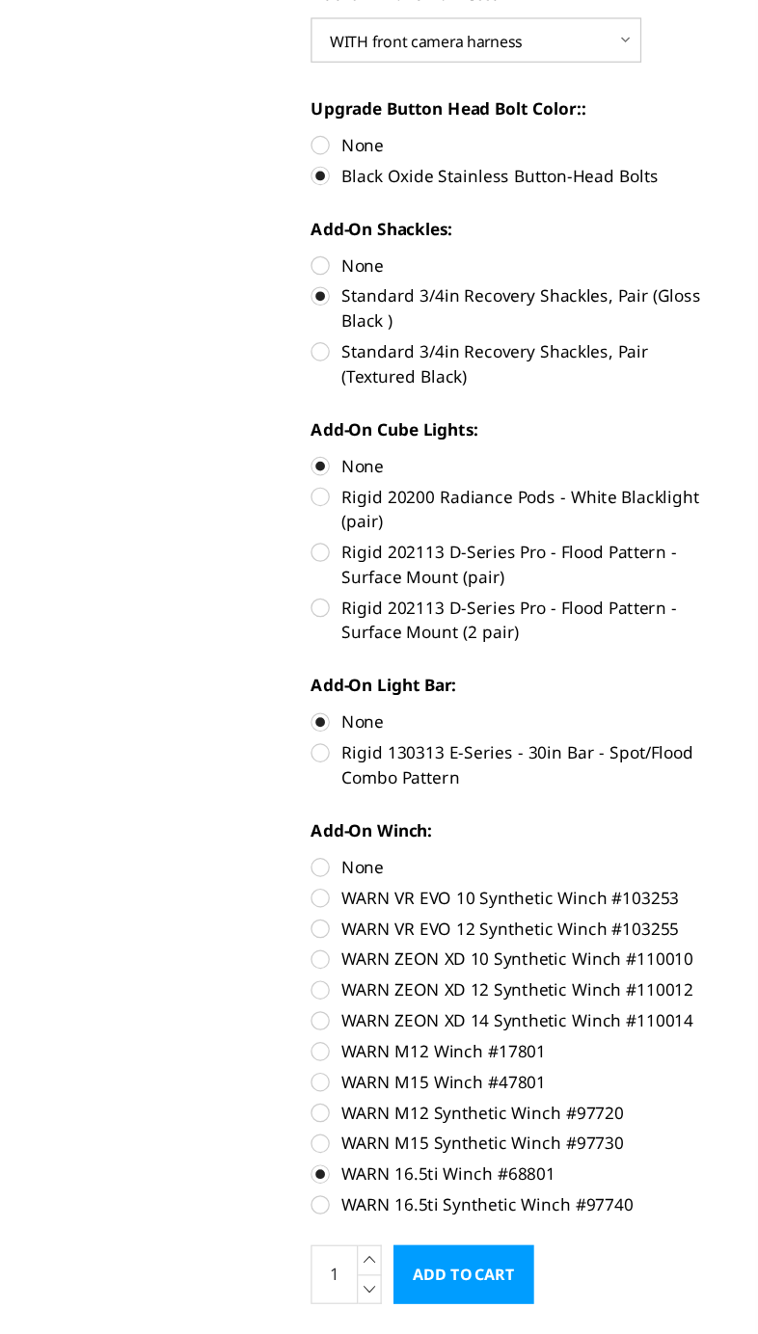
scroll to position [743, 0]
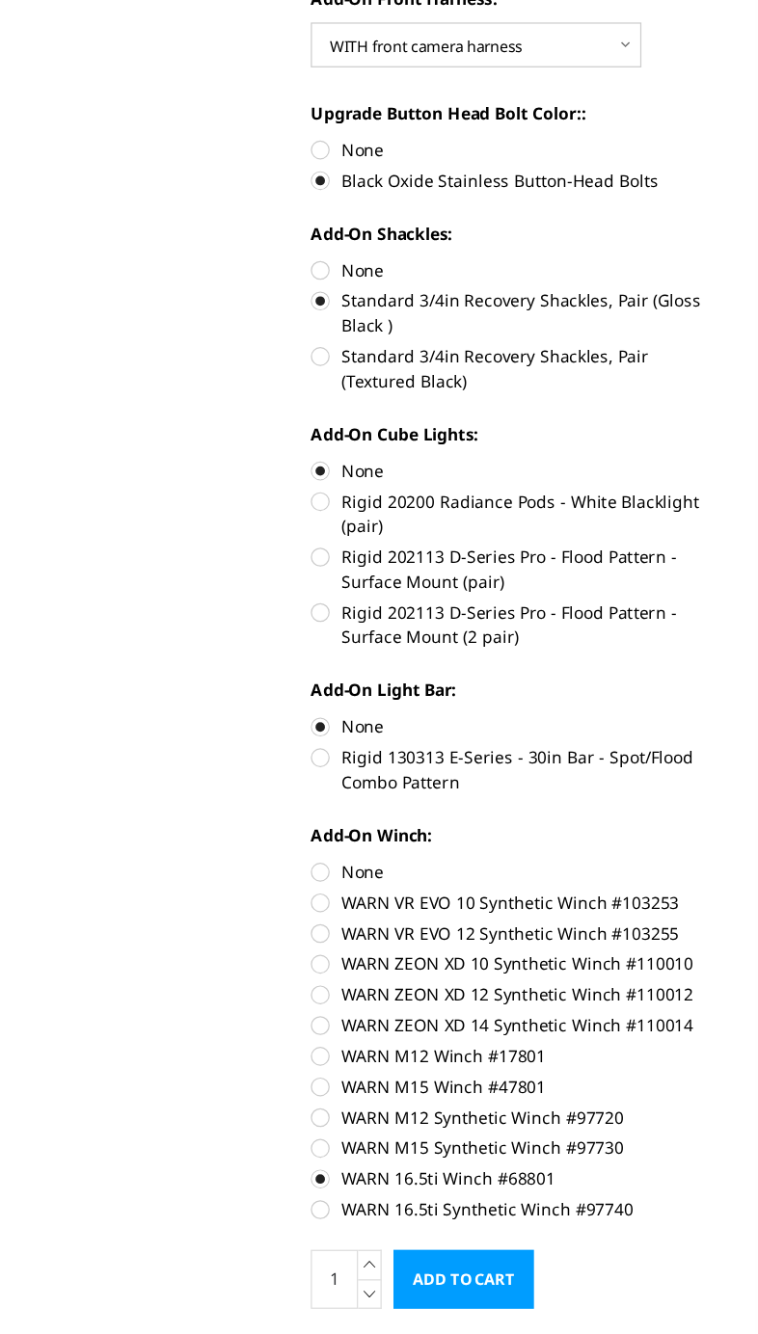
click at [392, 883] on label "None" at bounding box center [560, 893] width 337 height 20
click at [392, 883] on input "None" at bounding box center [392, 883] width 1 height 1
radio input "true"
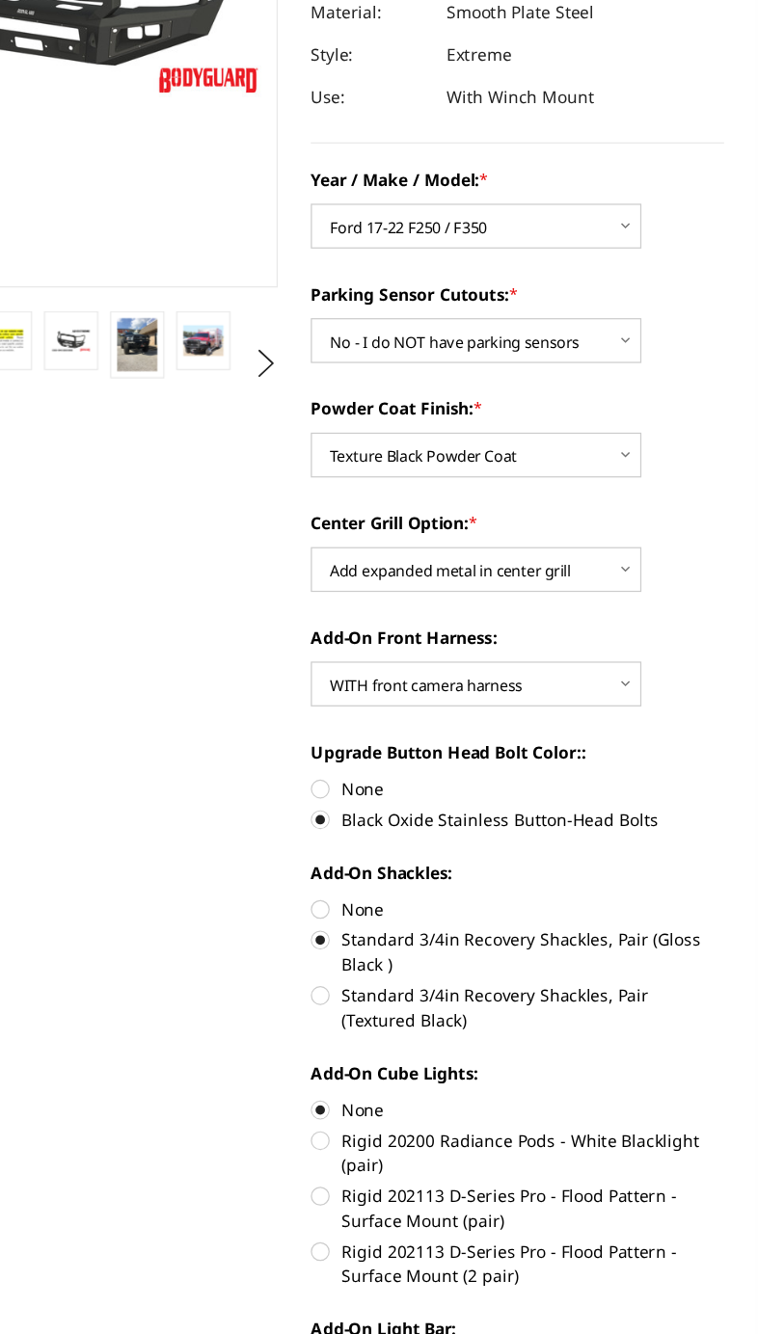
scroll to position [216, 0]
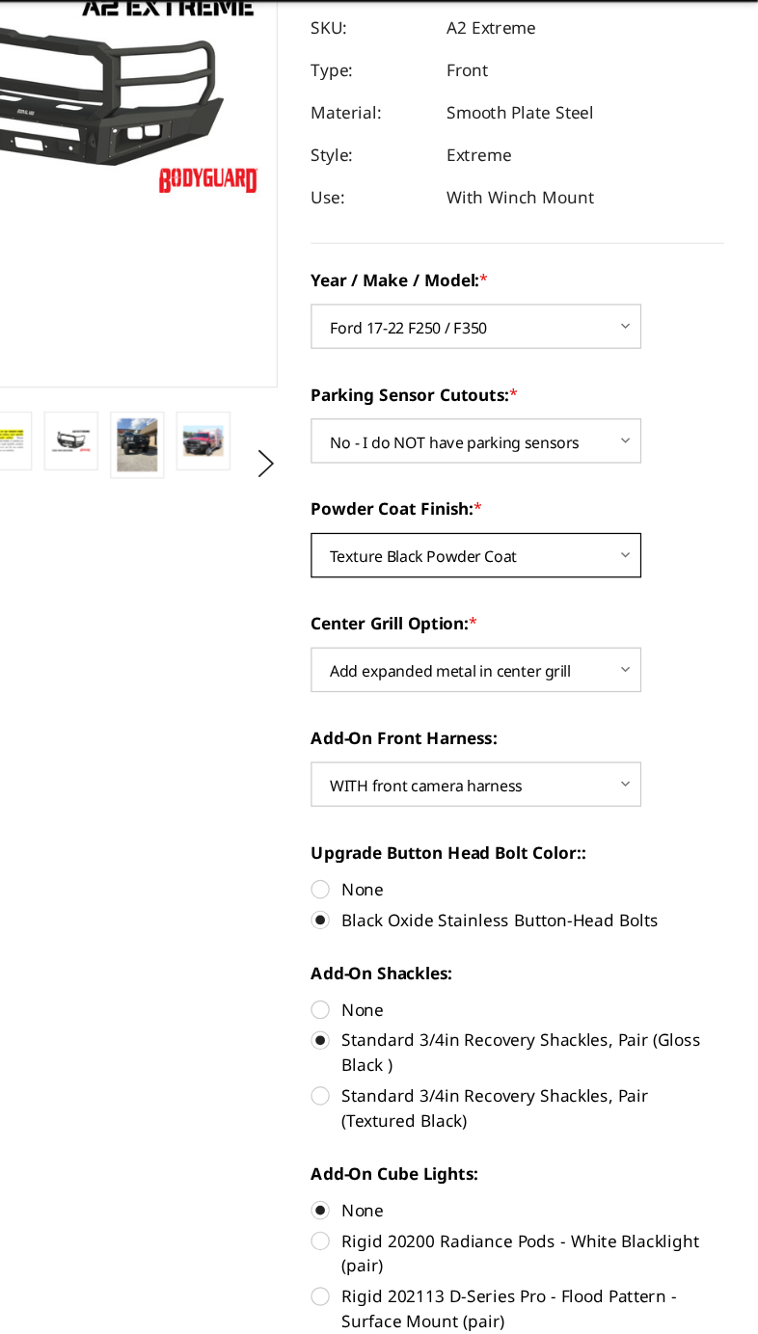
click at [474, 540] on select "Choose Options Bare metal (included) Texture Black Powder Coat" at bounding box center [527, 558] width 270 height 37
select select "520"
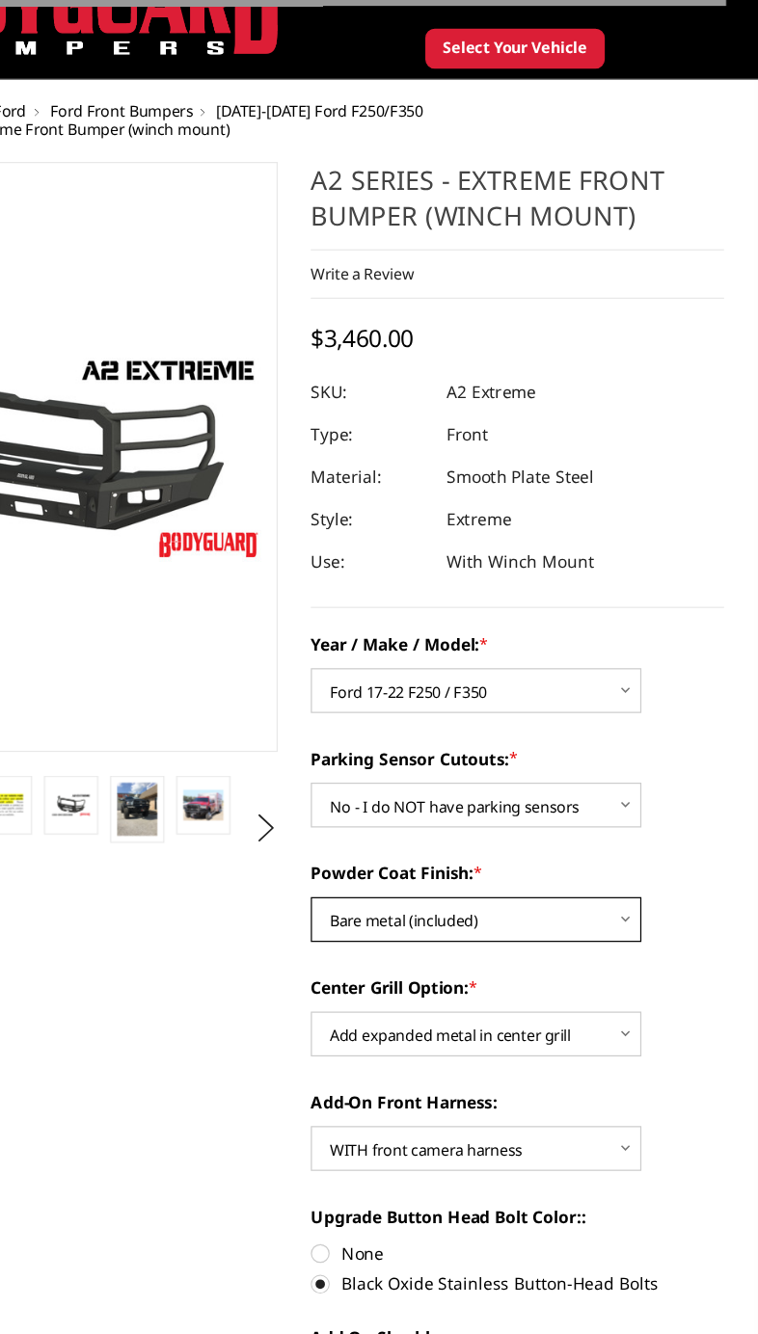
scroll to position [0, 0]
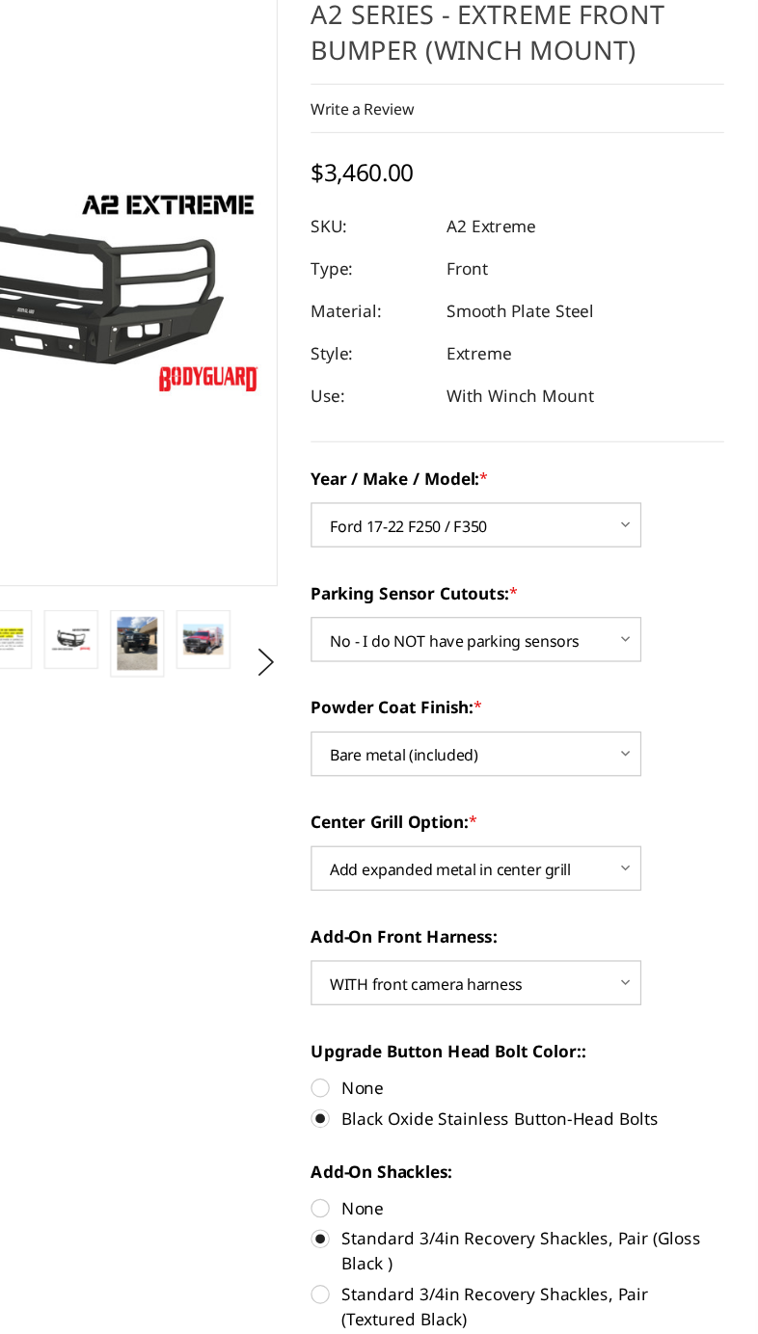
click at [392, 1036] on label "None" at bounding box center [560, 1046] width 337 height 20
click at [392, 1036] on input "None" at bounding box center [392, 1036] width 1 height 1
radio input "true"
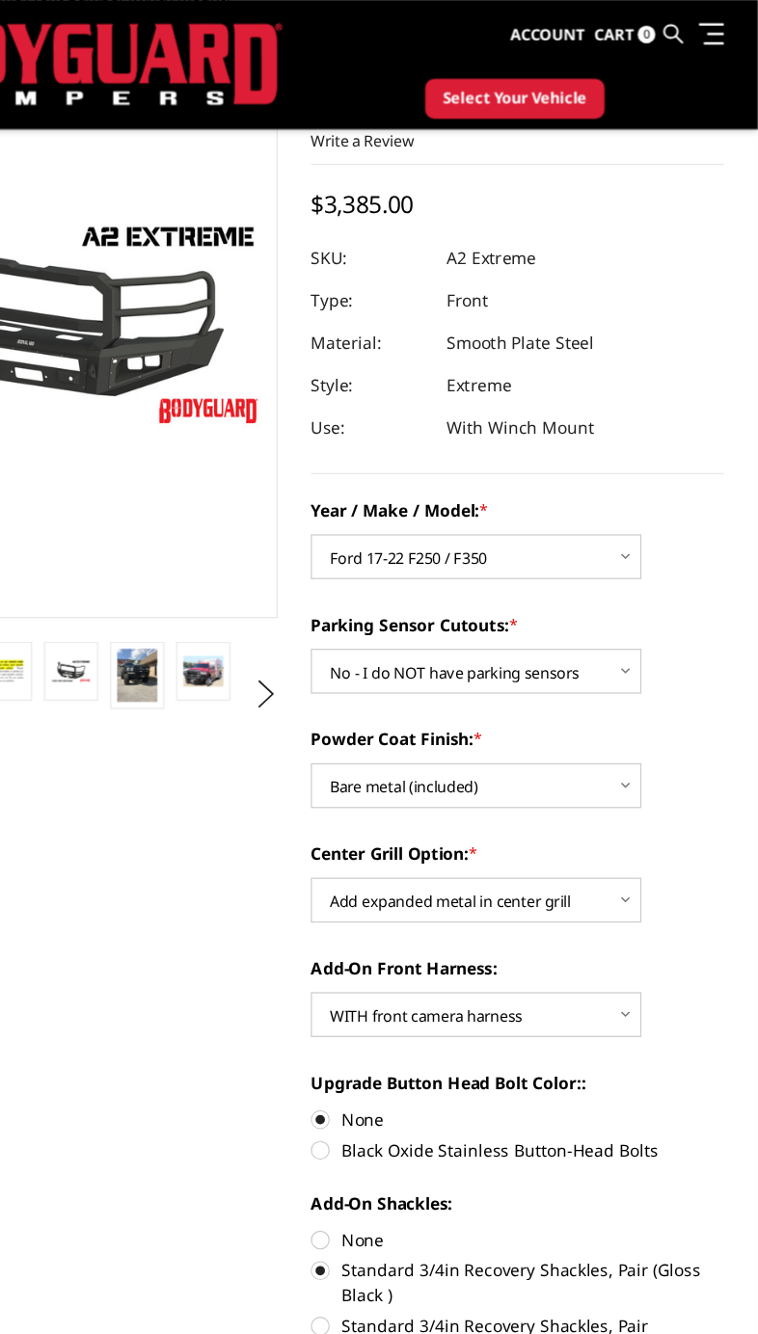
scroll to position [131, 0]
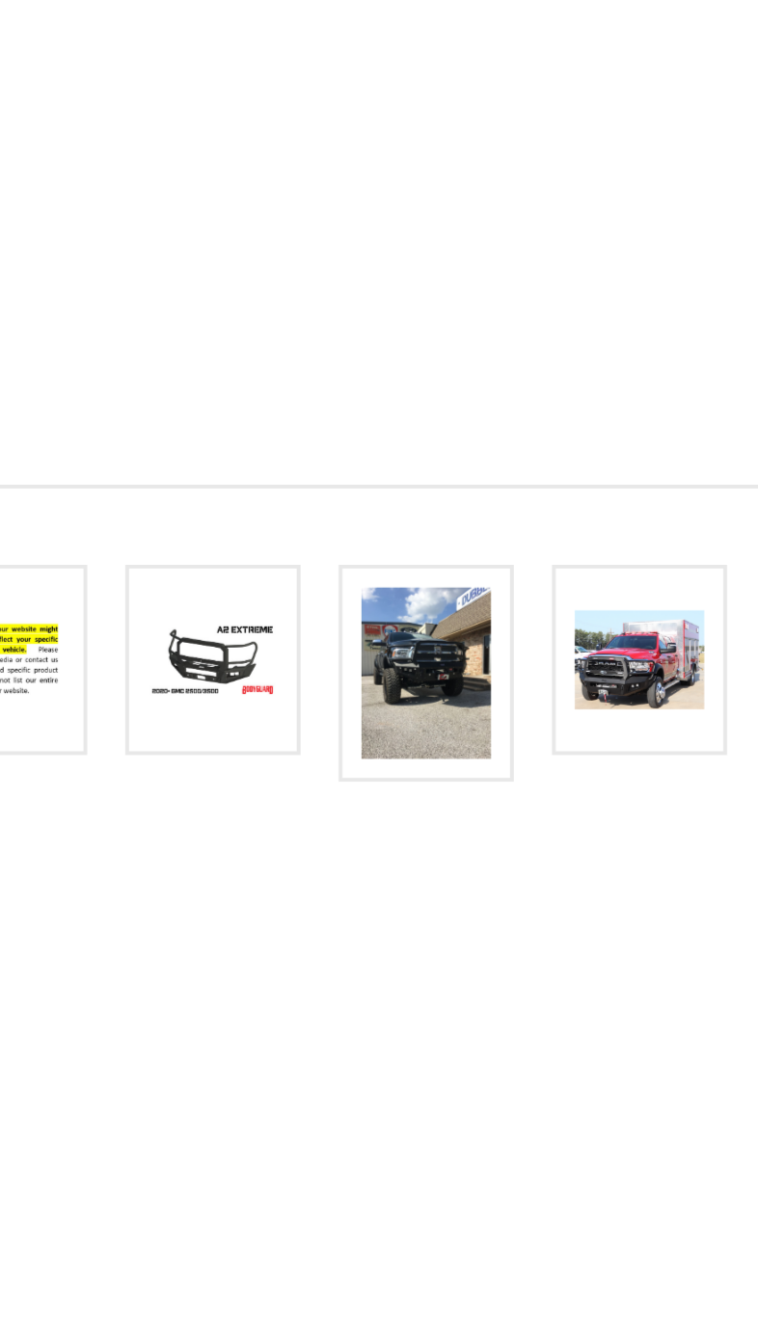
click at [234, 531] on img at bounding box center [250, 552] width 33 height 43
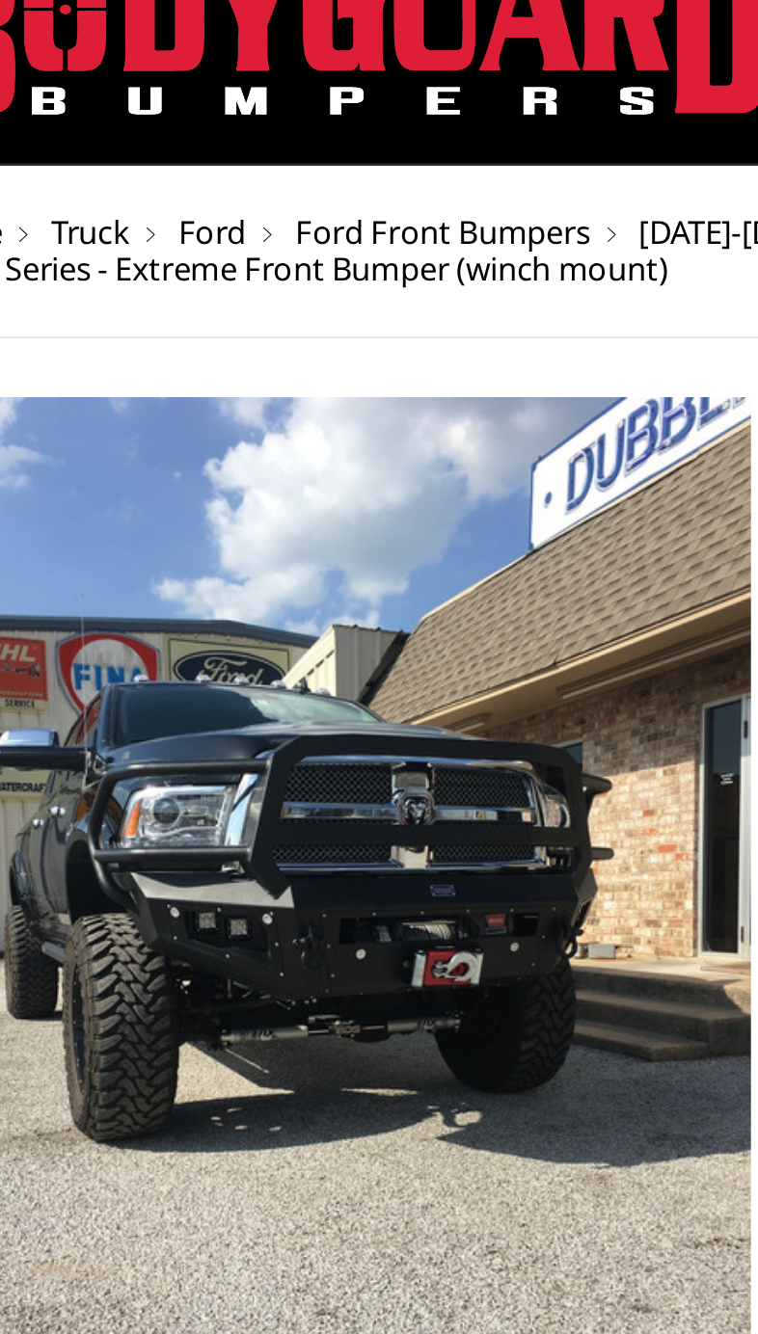
scroll to position [0, 0]
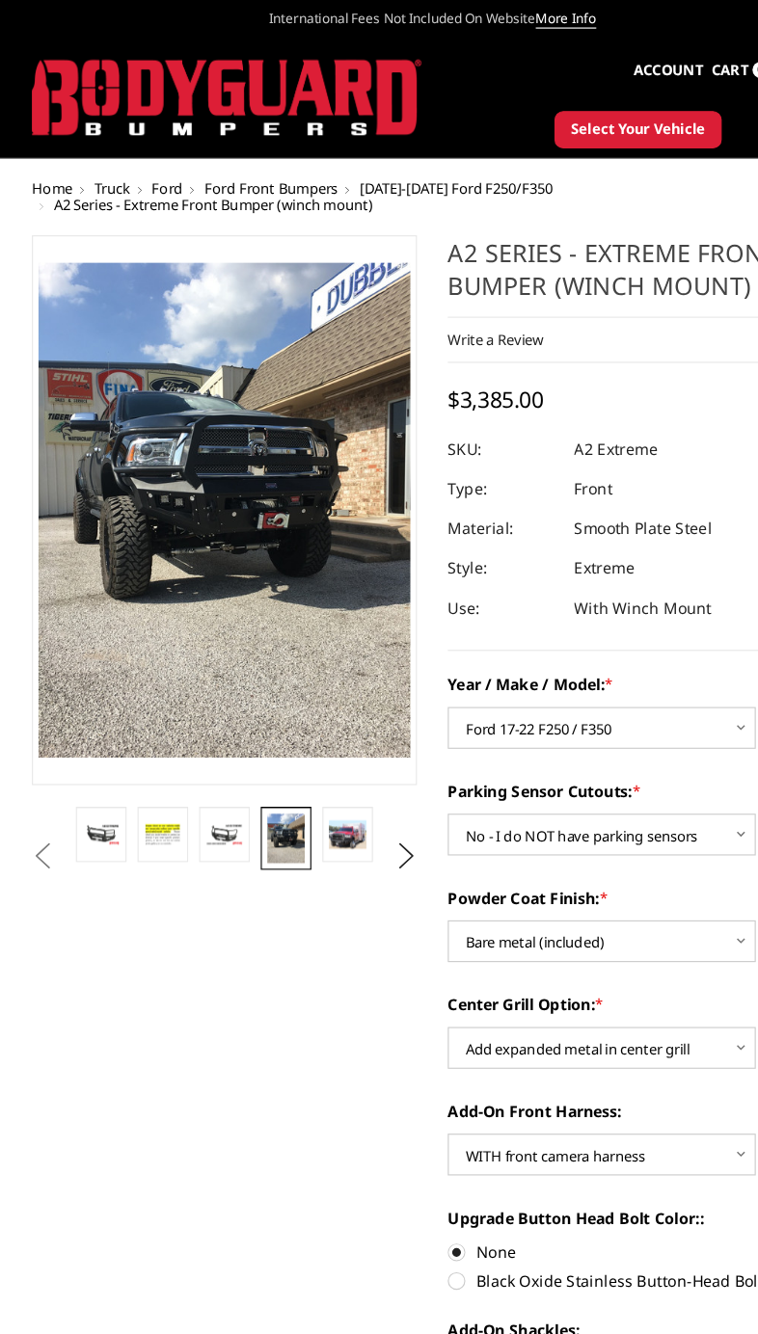
click at [307, 749] on link at bounding box center [304, 731] width 44 height 48
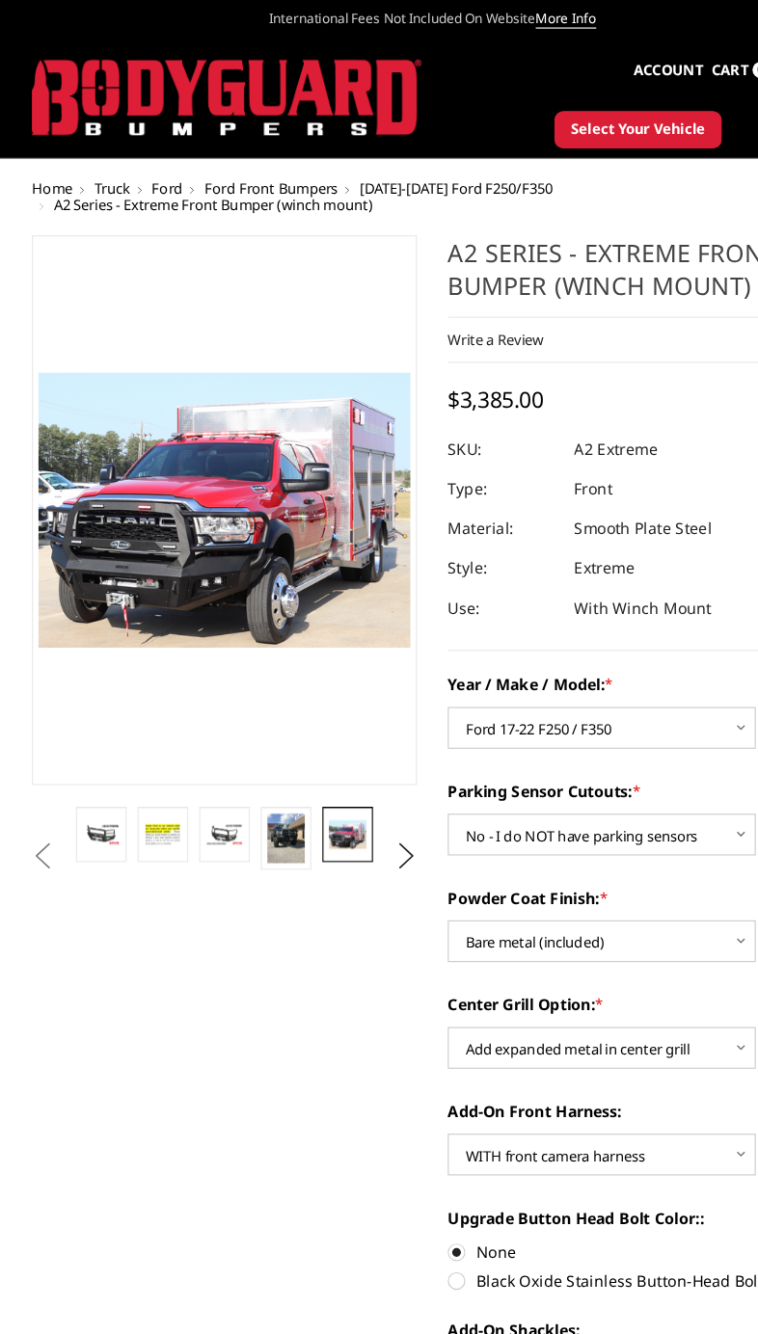
click at [362, 760] on button "Next" at bounding box center [355, 749] width 29 height 29
click at [299, 745] on link at bounding box center [304, 731] width 44 height 48
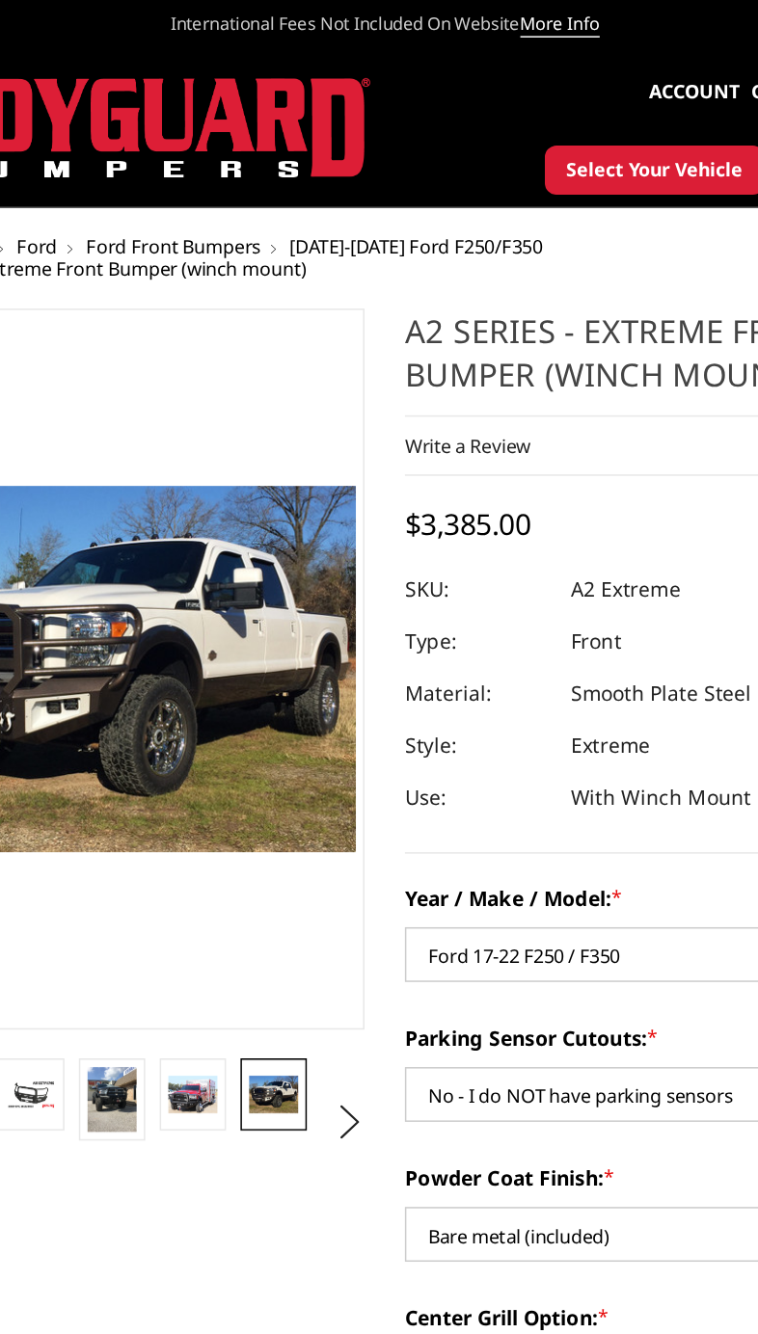
click at [341, 748] on button "Next" at bounding box center [355, 749] width 29 height 29
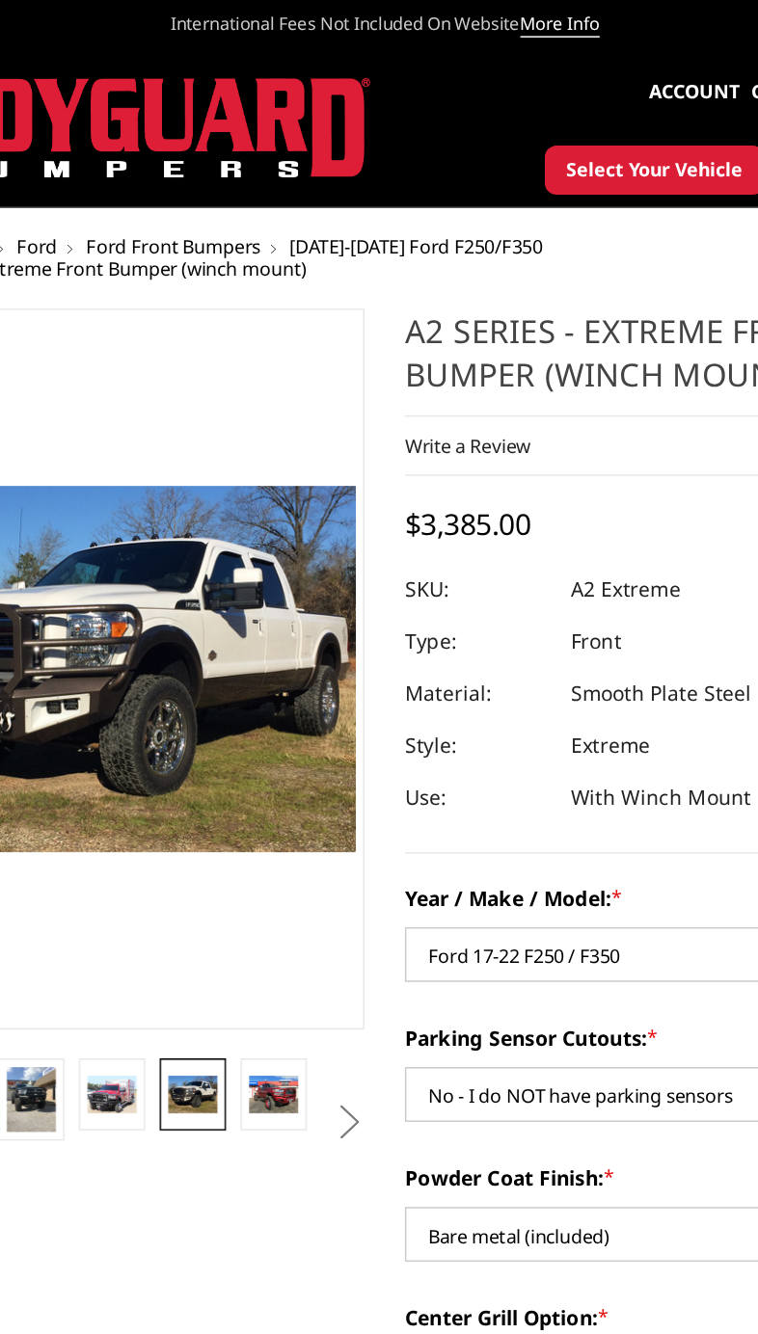
click at [341, 751] on button "Next" at bounding box center [355, 749] width 29 height 29
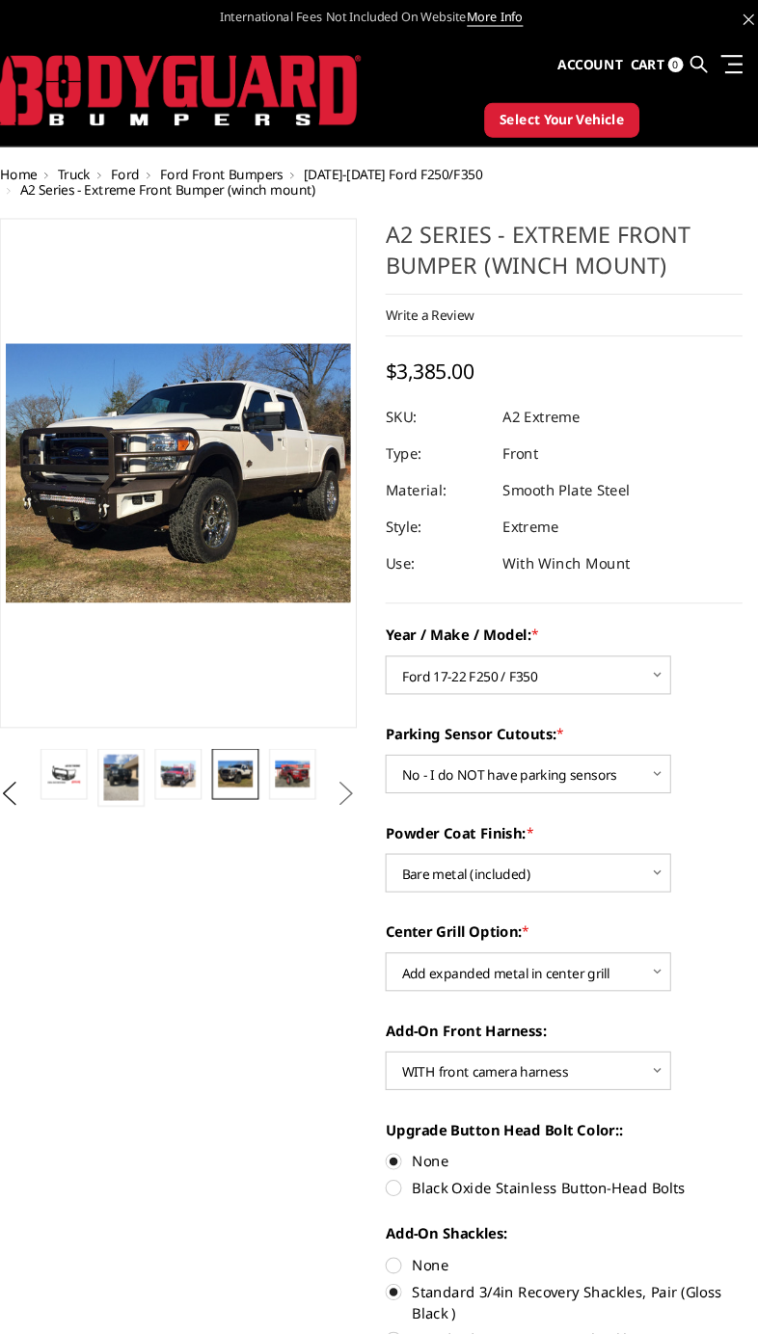
click at [703, 65] on link at bounding box center [716, 60] width 27 height 20
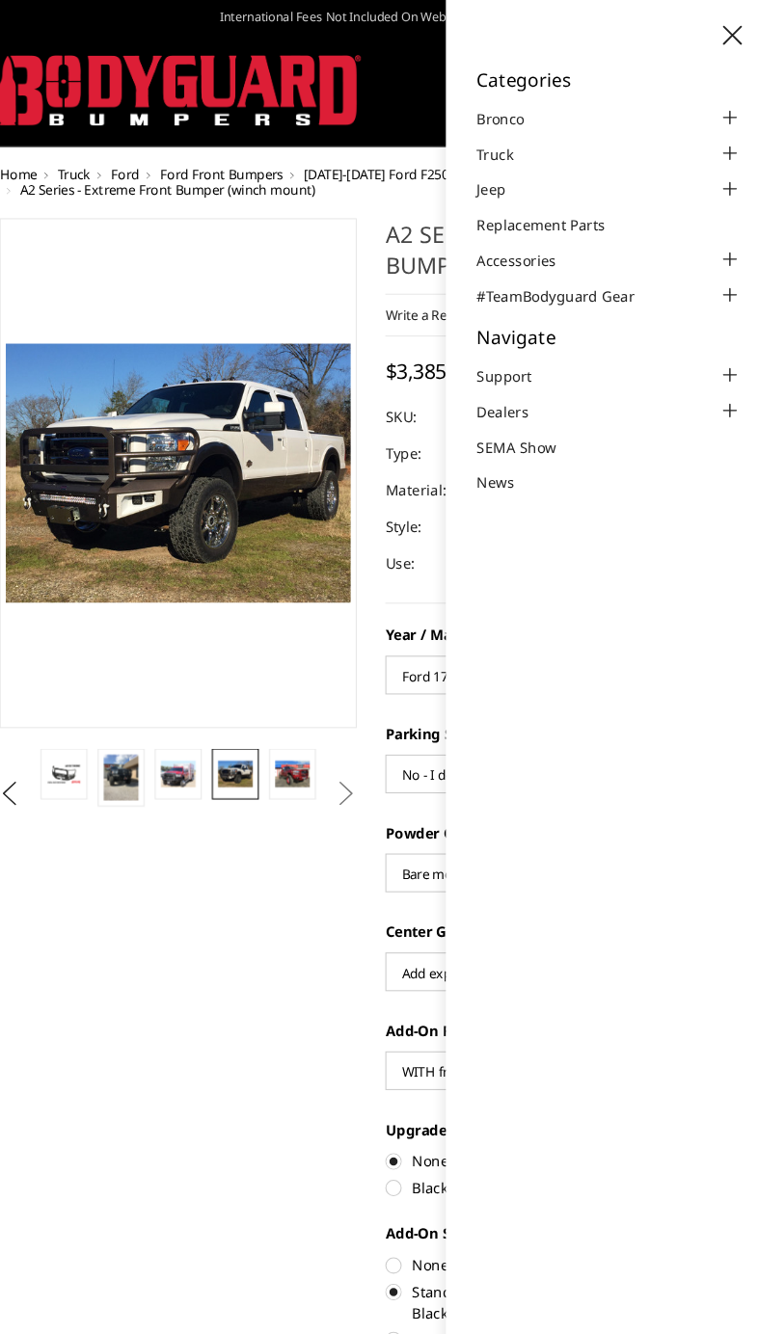
click at [706, 377] on div at bounding box center [717, 388] width 23 height 23
